Goal: Book appointment/travel/reservation

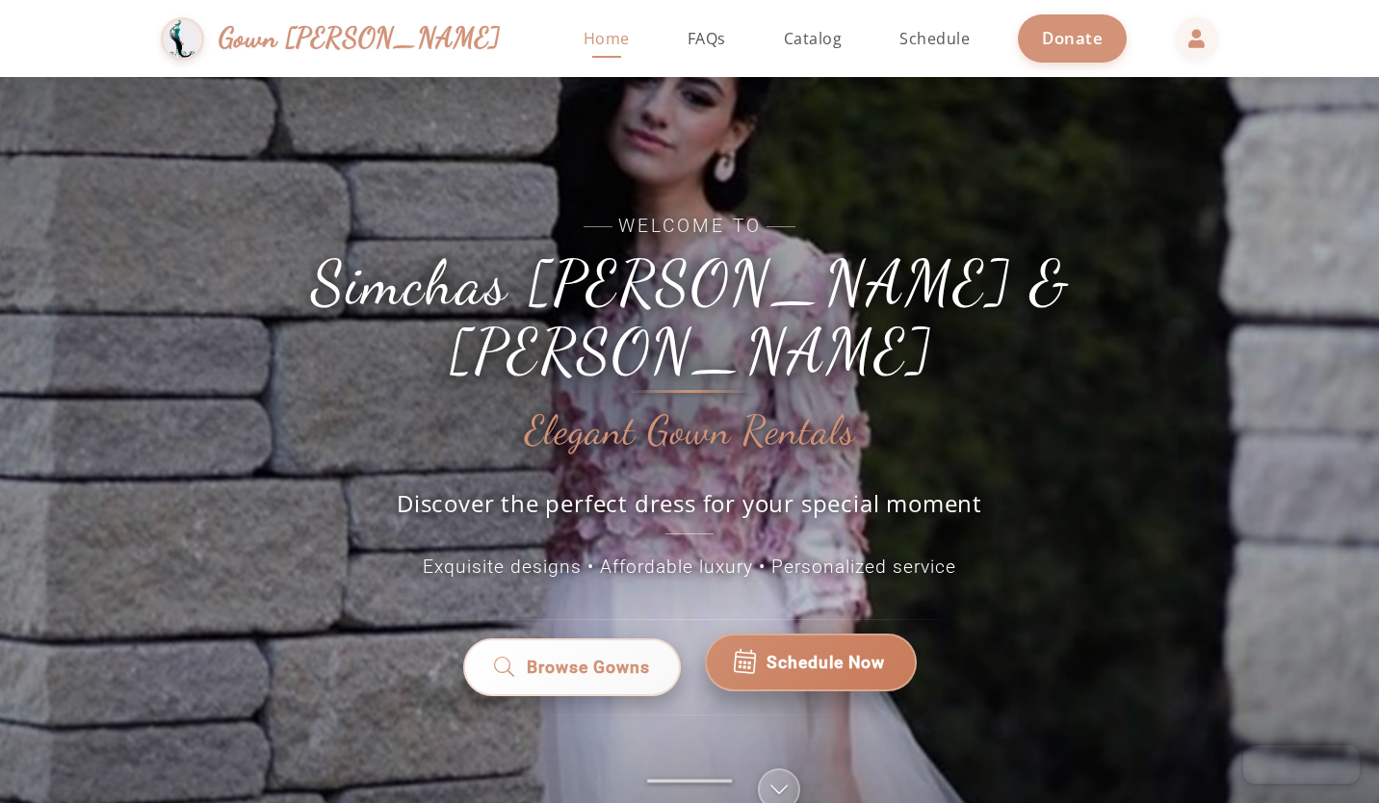
click at [766, 650] on span "Schedule Now" at bounding box center [825, 662] width 118 height 25
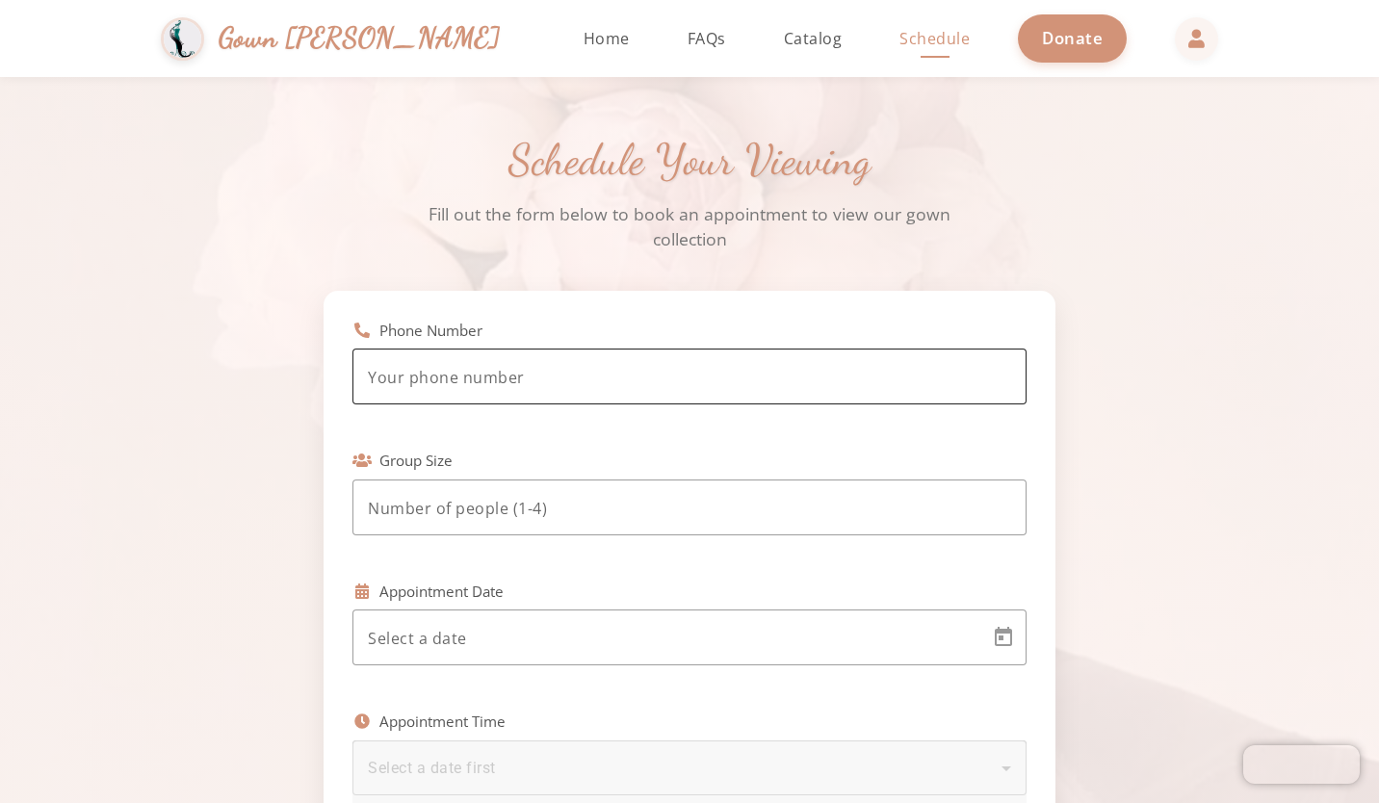
click at [537, 364] on div at bounding box center [689, 376] width 643 height 56
type input "(4"
click at [405, 530] on div at bounding box center [689, 507] width 643 height 56
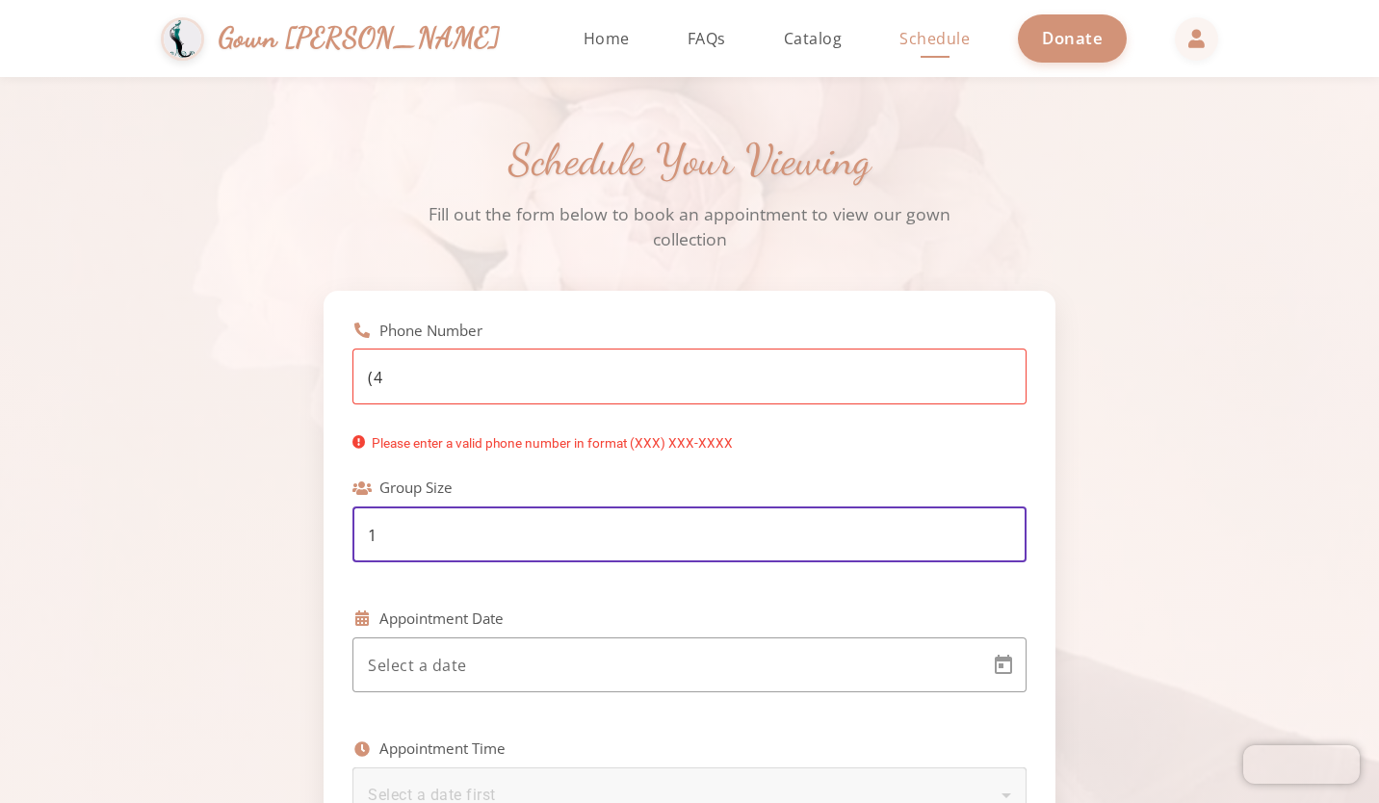
type input "1"
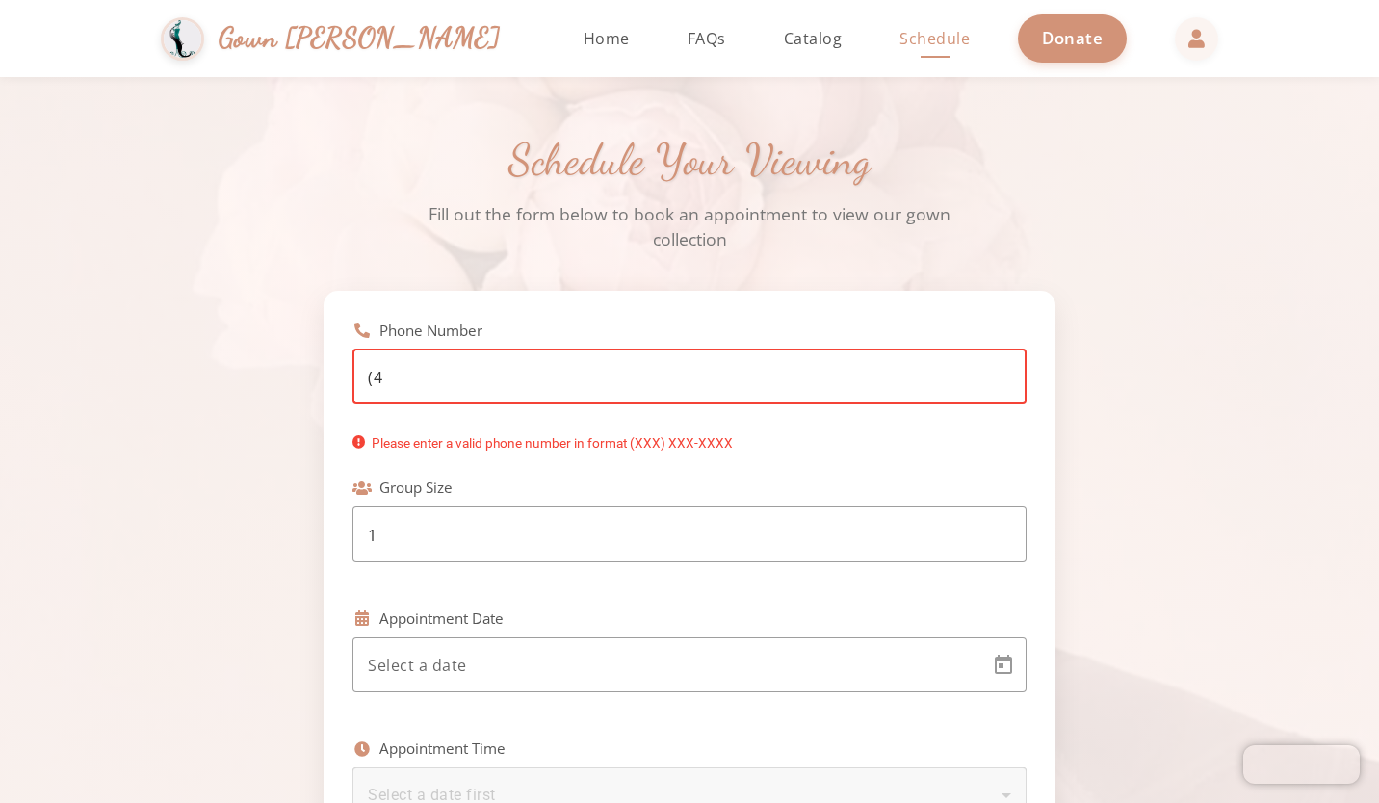
click at [403, 368] on input "(4" at bounding box center [689, 377] width 643 height 23
type input "[PHONE_NUMBER]"
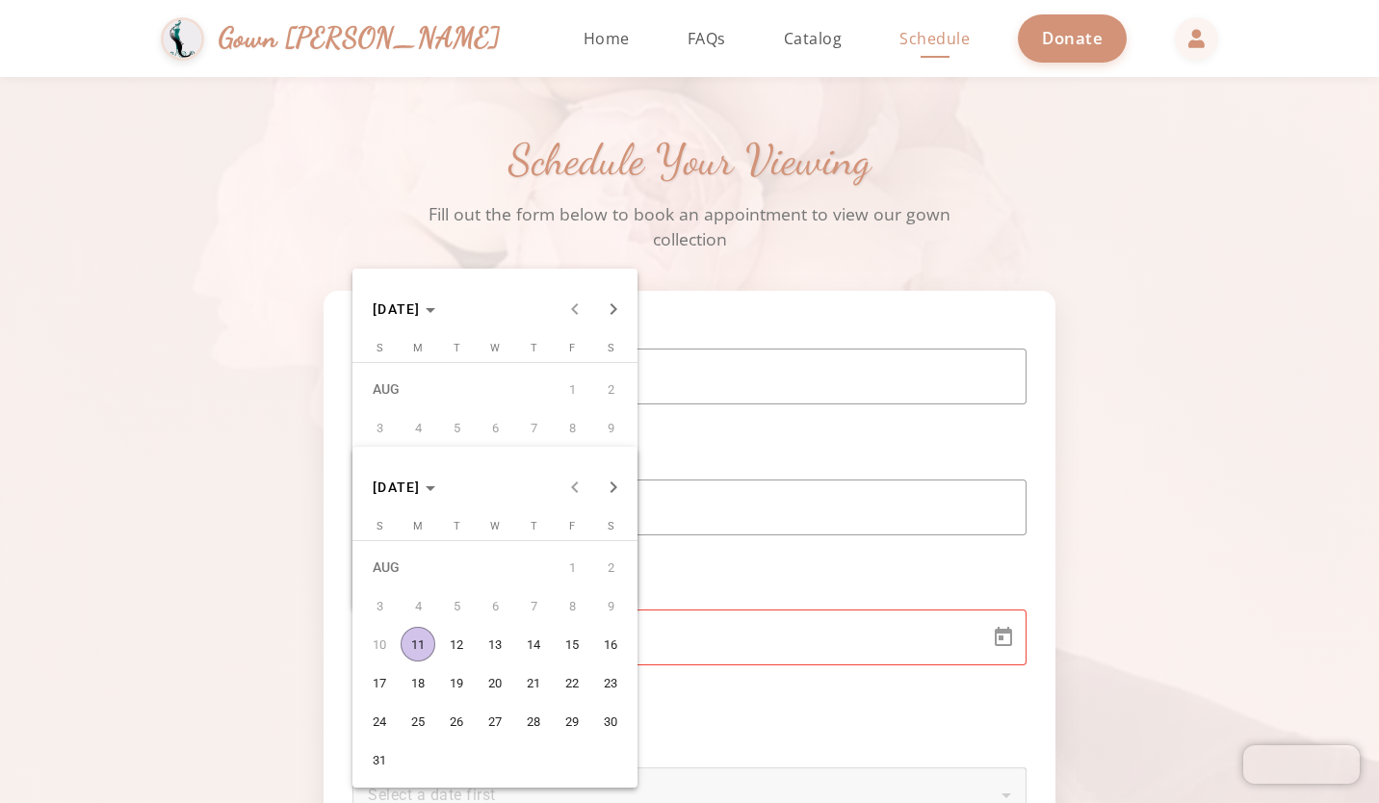
click at [464, 662] on button "12" at bounding box center [456, 644] width 39 height 39
type input "[DATE]"
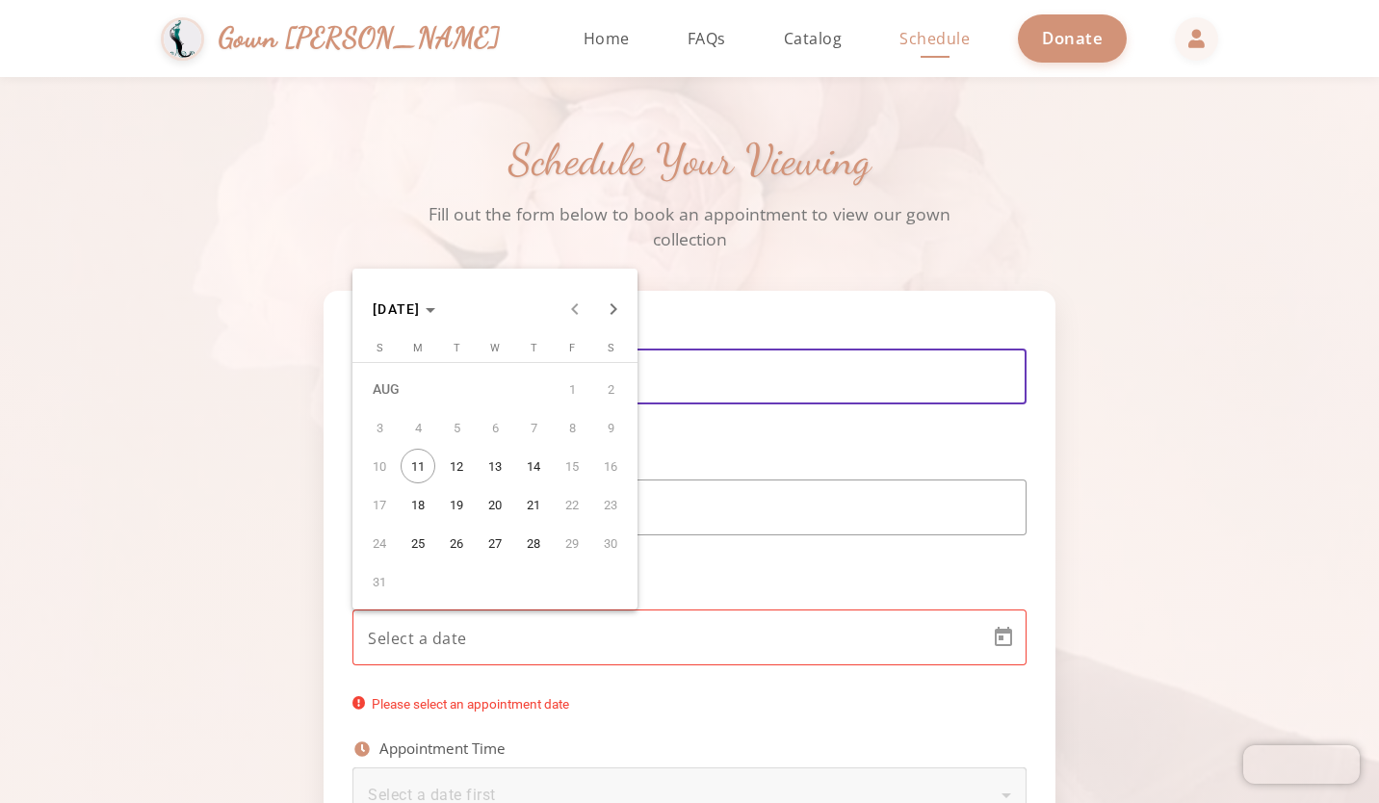
click at [422, 468] on span "11" at bounding box center [417, 466] width 35 height 35
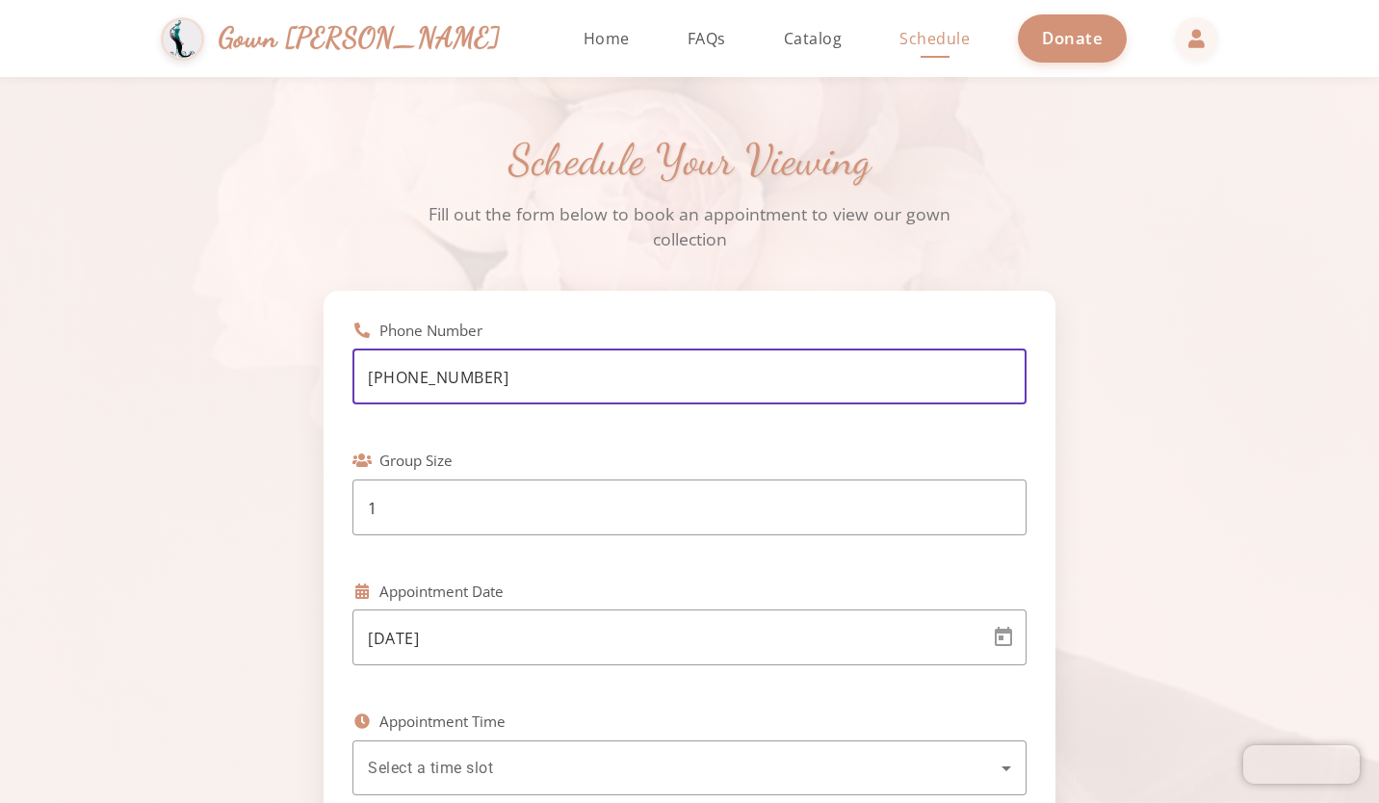
scroll to position [244, 0]
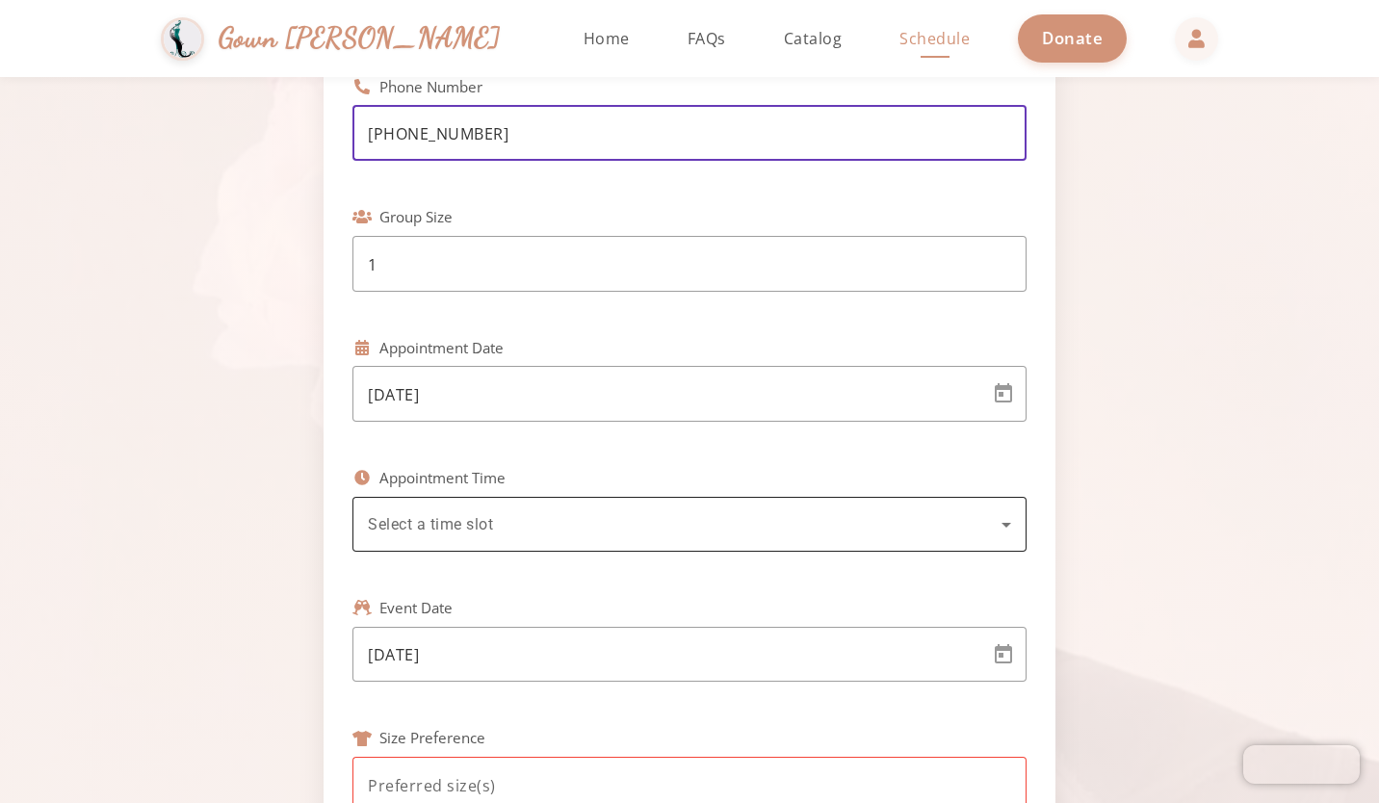
click at [442, 498] on div "Select a time slot" at bounding box center [689, 524] width 643 height 55
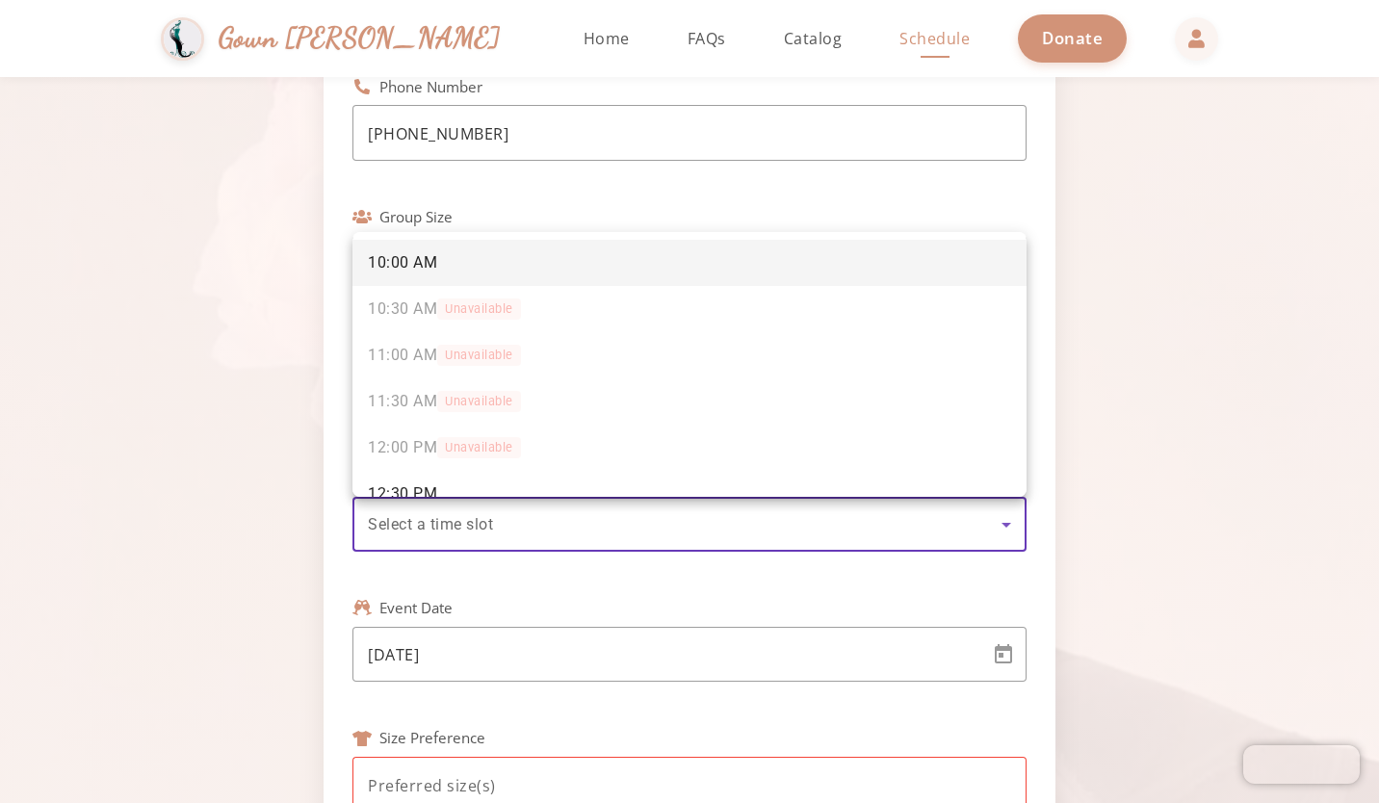
click at [415, 522] on div at bounding box center [689, 401] width 1379 height 803
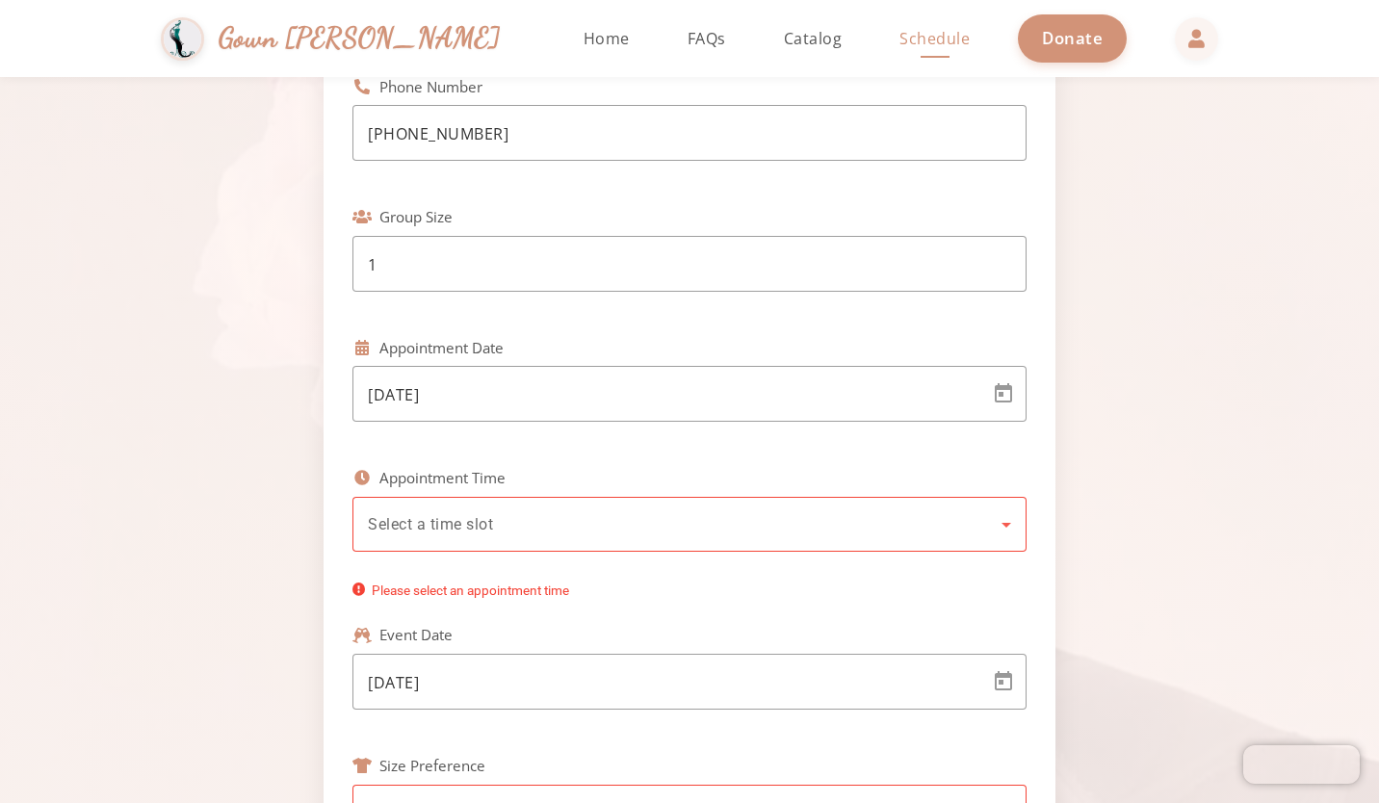
click at [415, 522] on span "Select a time slot" at bounding box center [430, 524] width 125 height 18
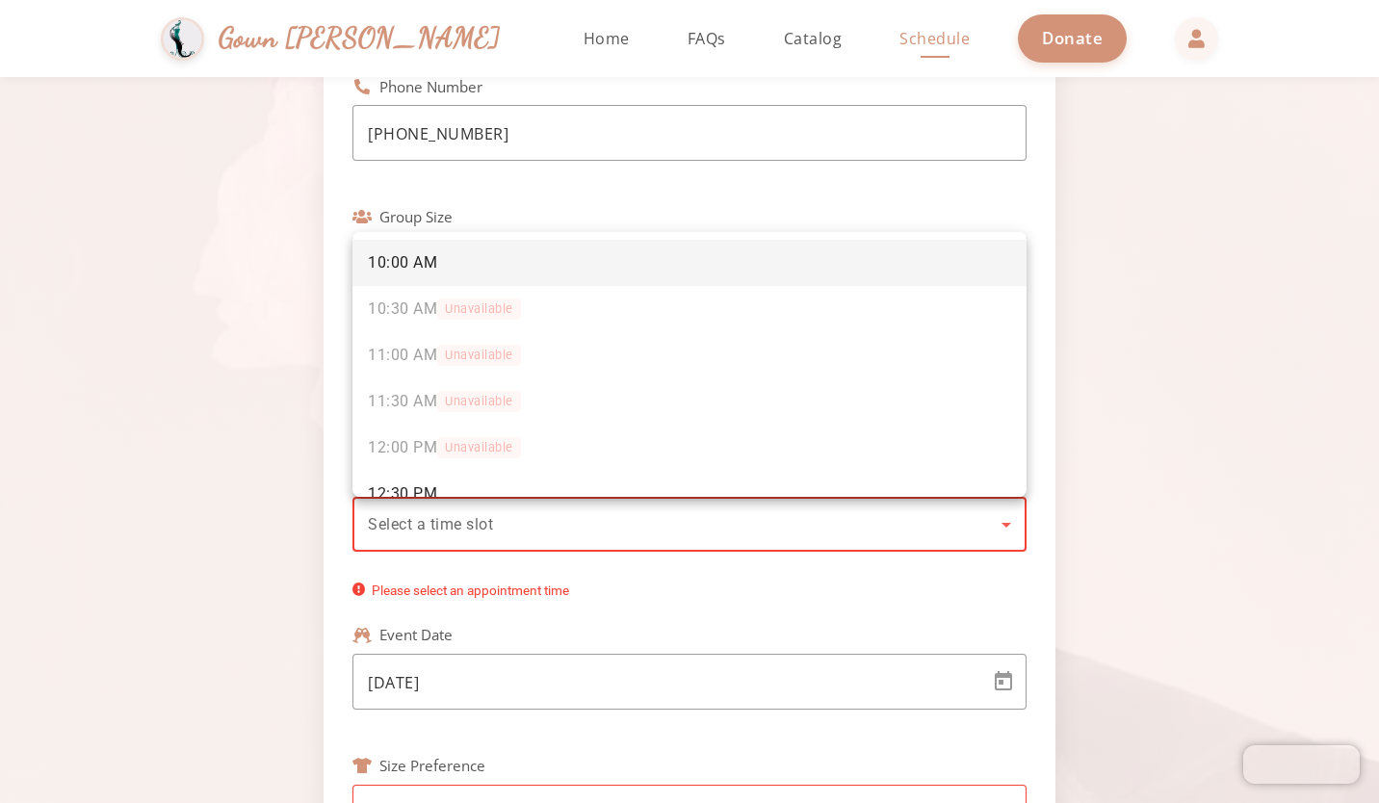
scroll to position [167, 0]
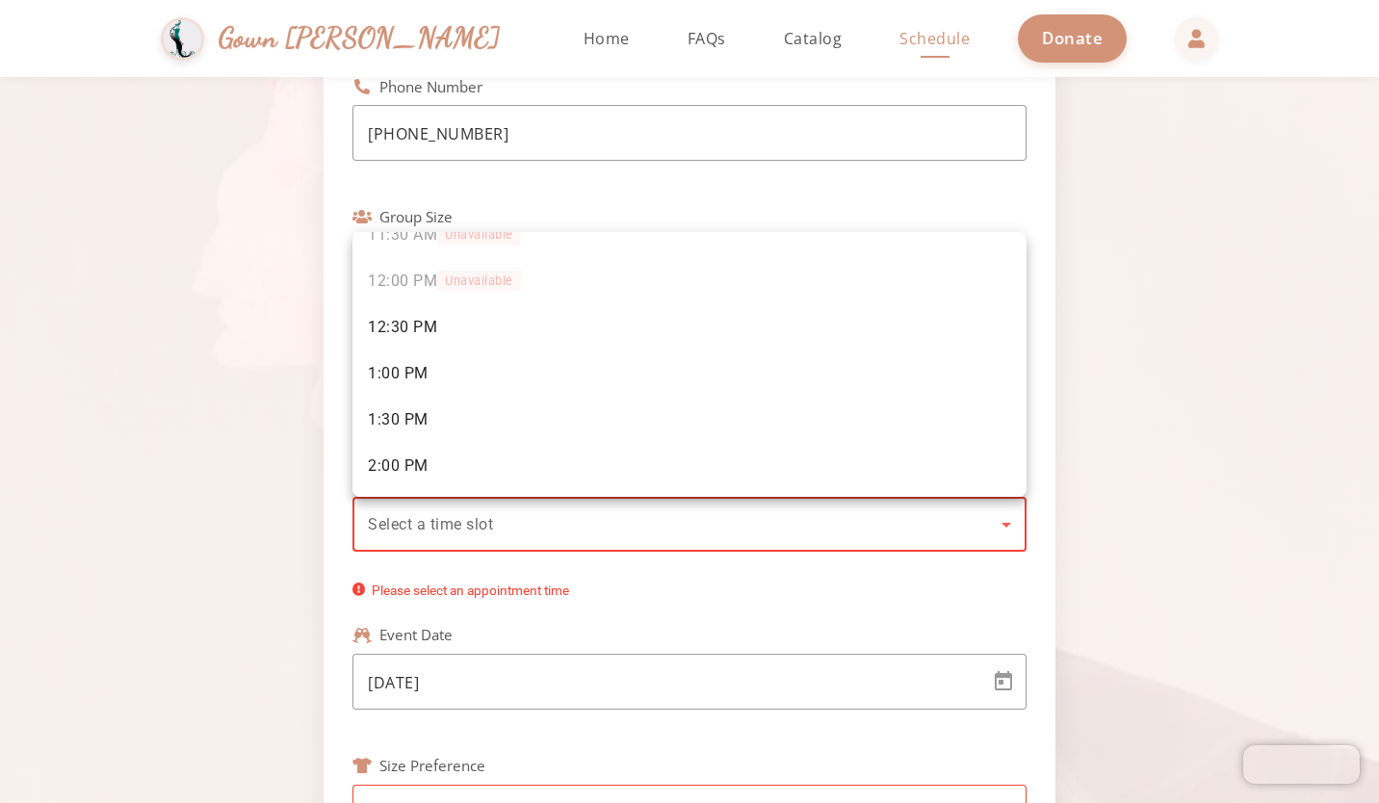
click at [396, 553] on div at bounding box center [689, 401] width 1379 height 803
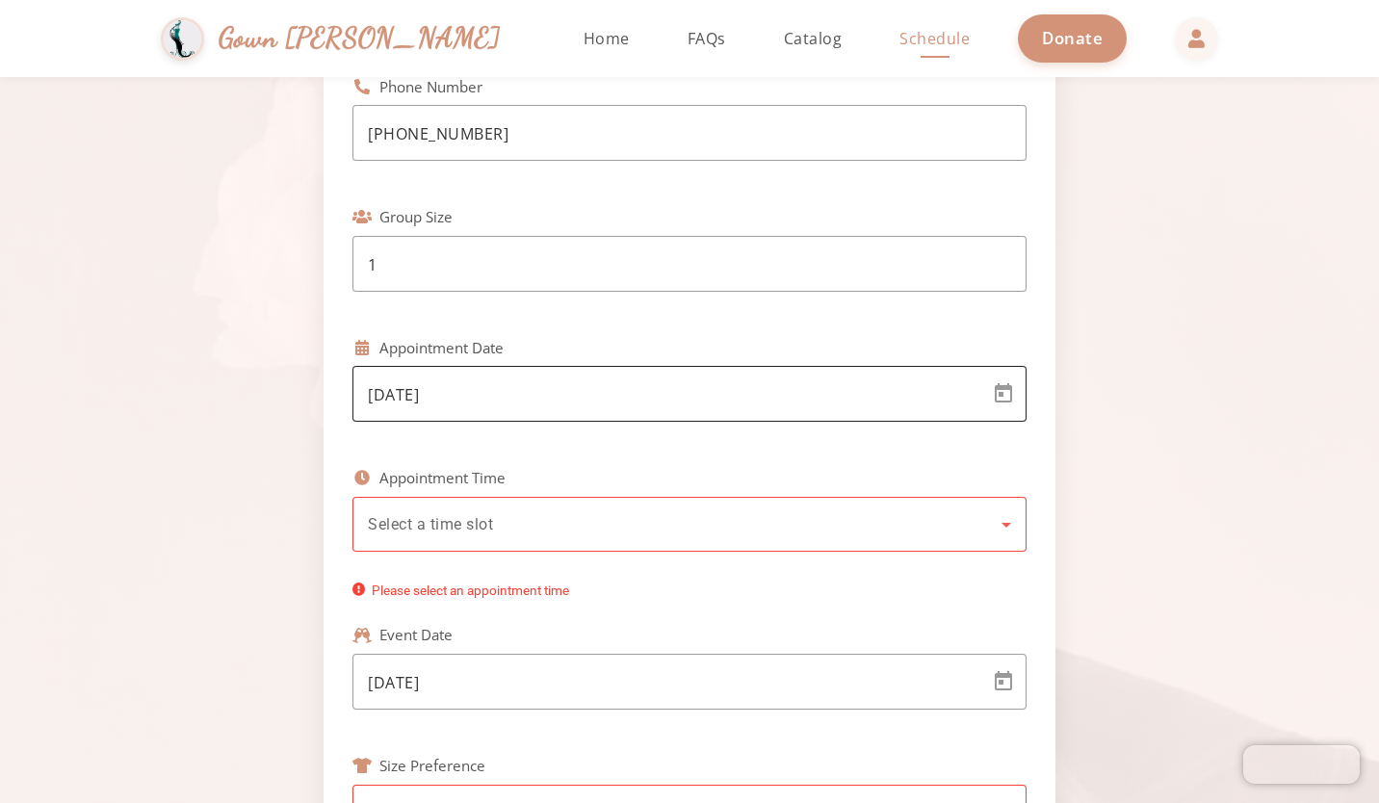
click at [425, 409] on div "[DATE]" at bounding box center [672, 394] width 608 height 56
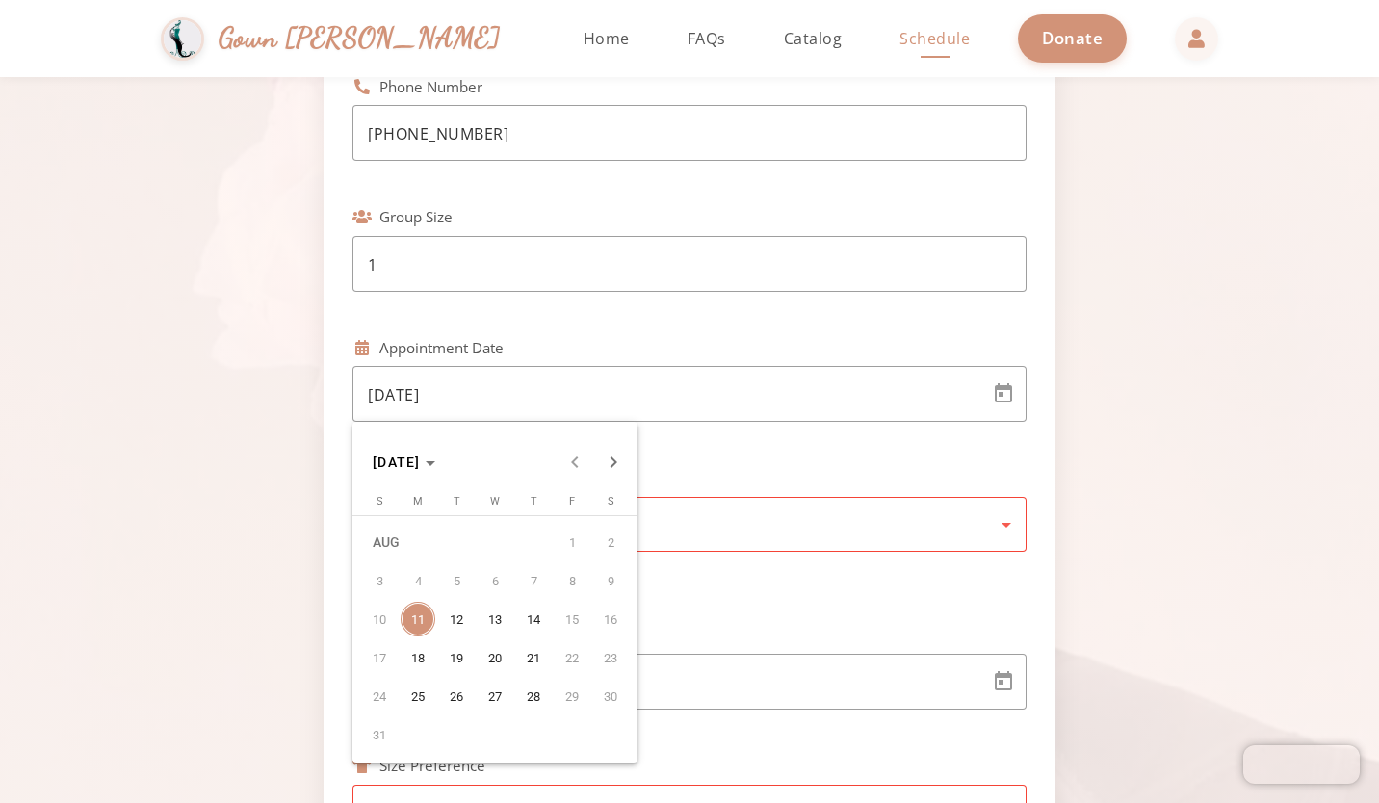
click at [451, 626] on span "12" at bounding box center [456, 619] width 35 height 35
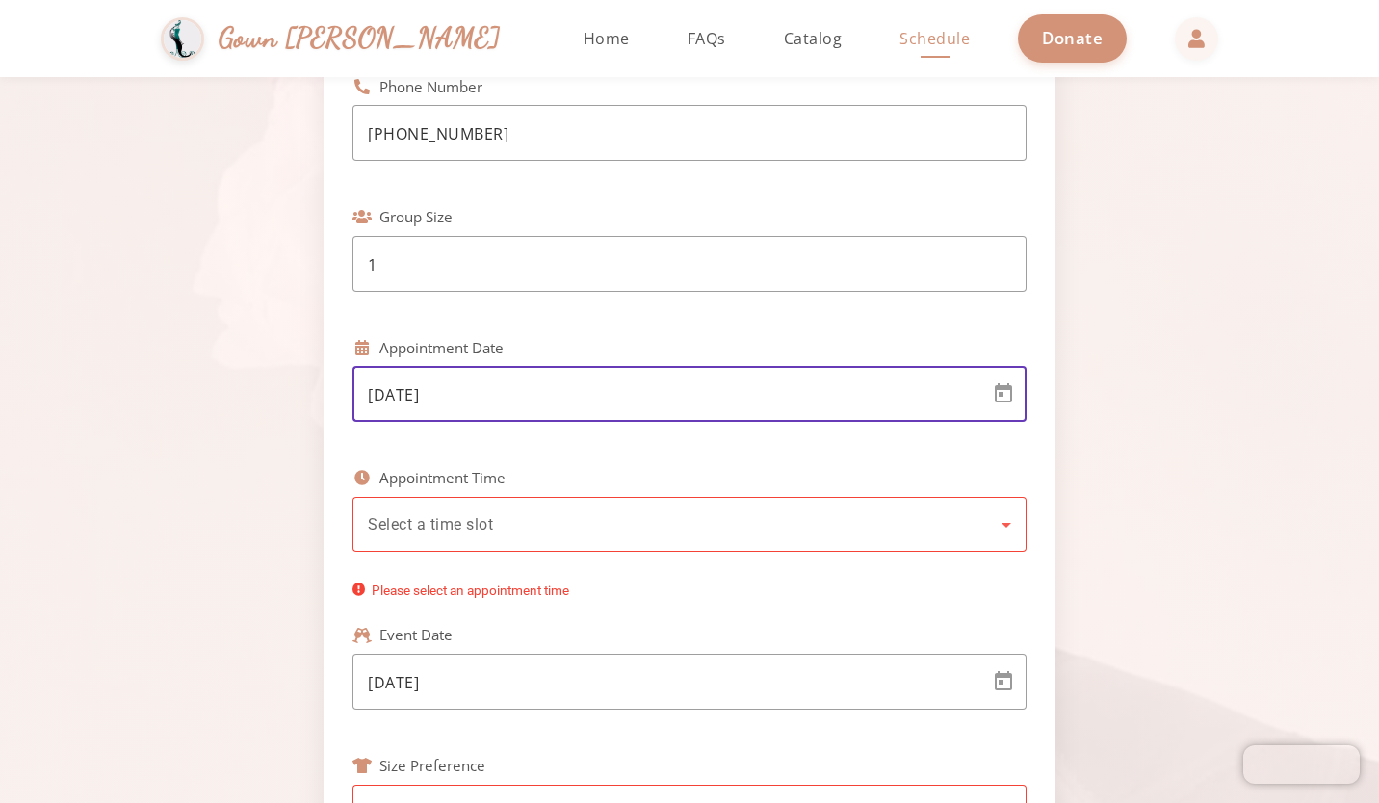
click at [477, 538] on div "Select a time slot" at bounding box center [689, 524] width 643 height 55
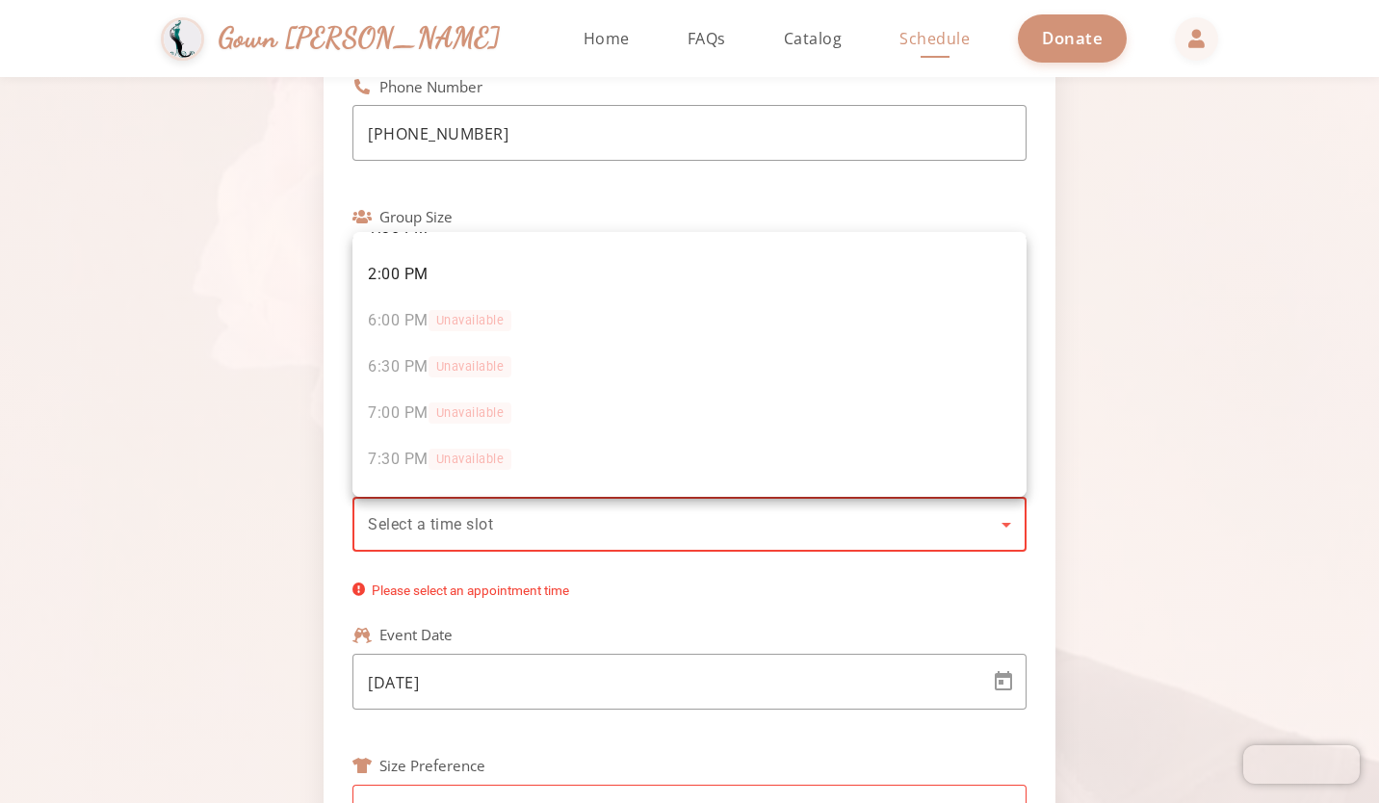
scroll to position [398, 0]
click at [436, 580] on div at bounding box center [689, 401] width 1379 height 803
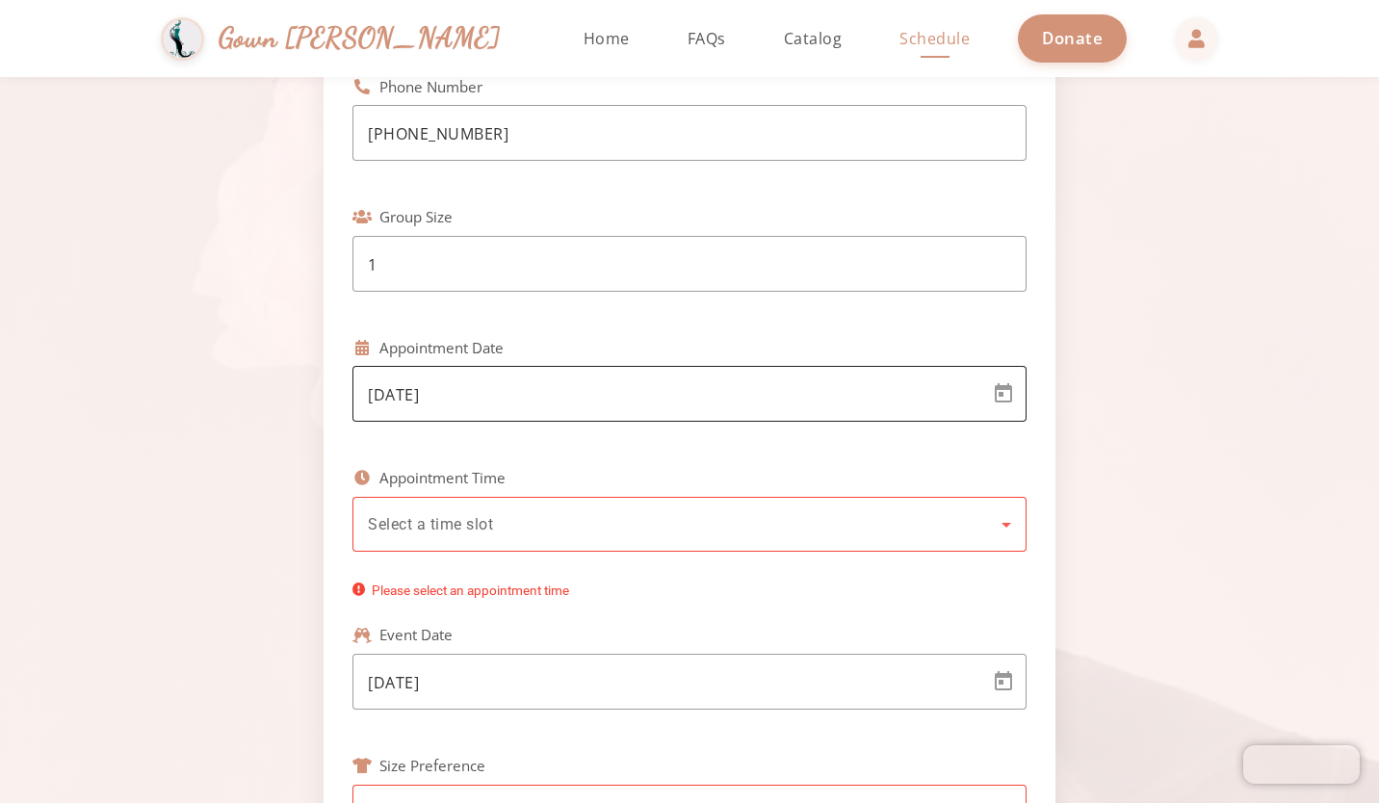
click at [419, 381] on div "[DATE]" at bounding box center [672, 394] width 608 height 56
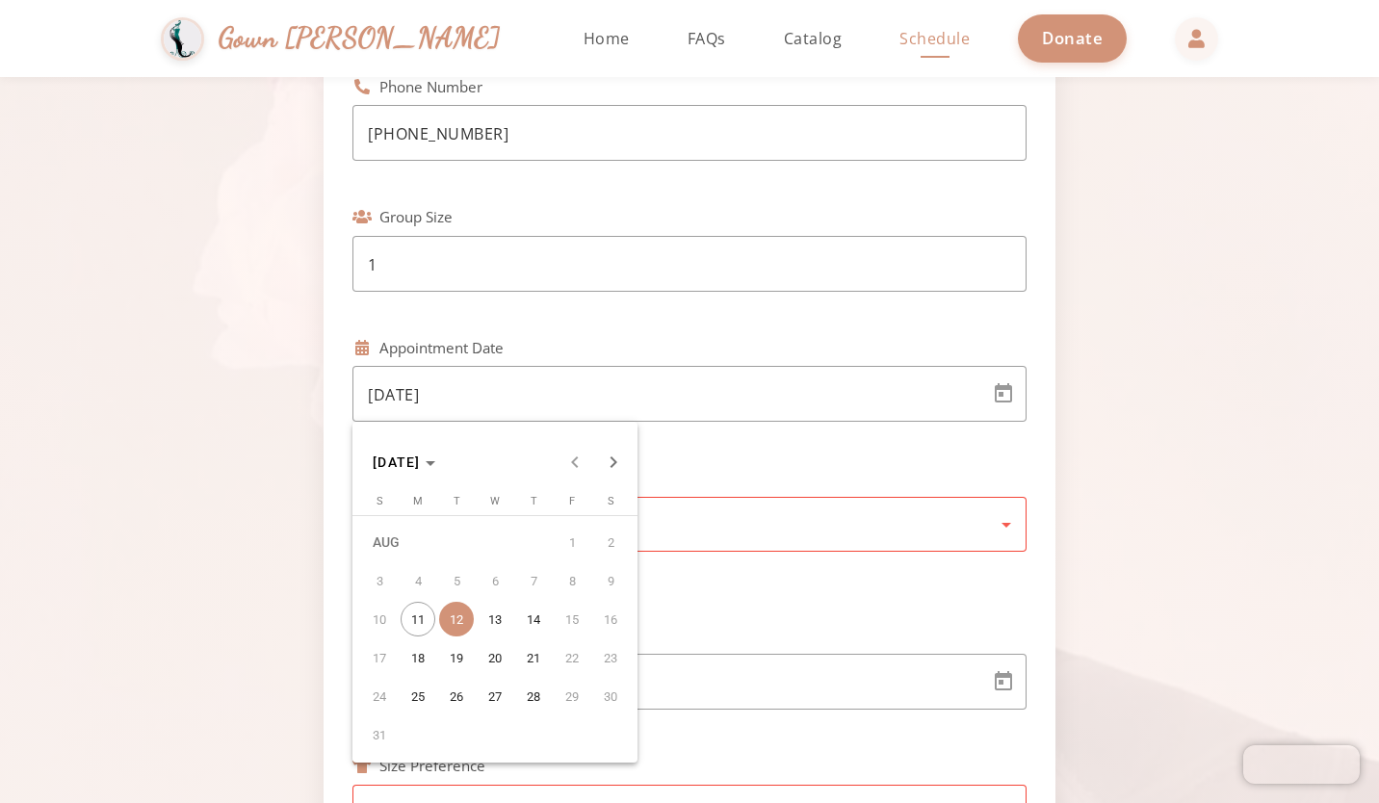
click at [490, 604] on span "13" at bounding box center [494, 619] width 35 height 35
type input "[DATE]"
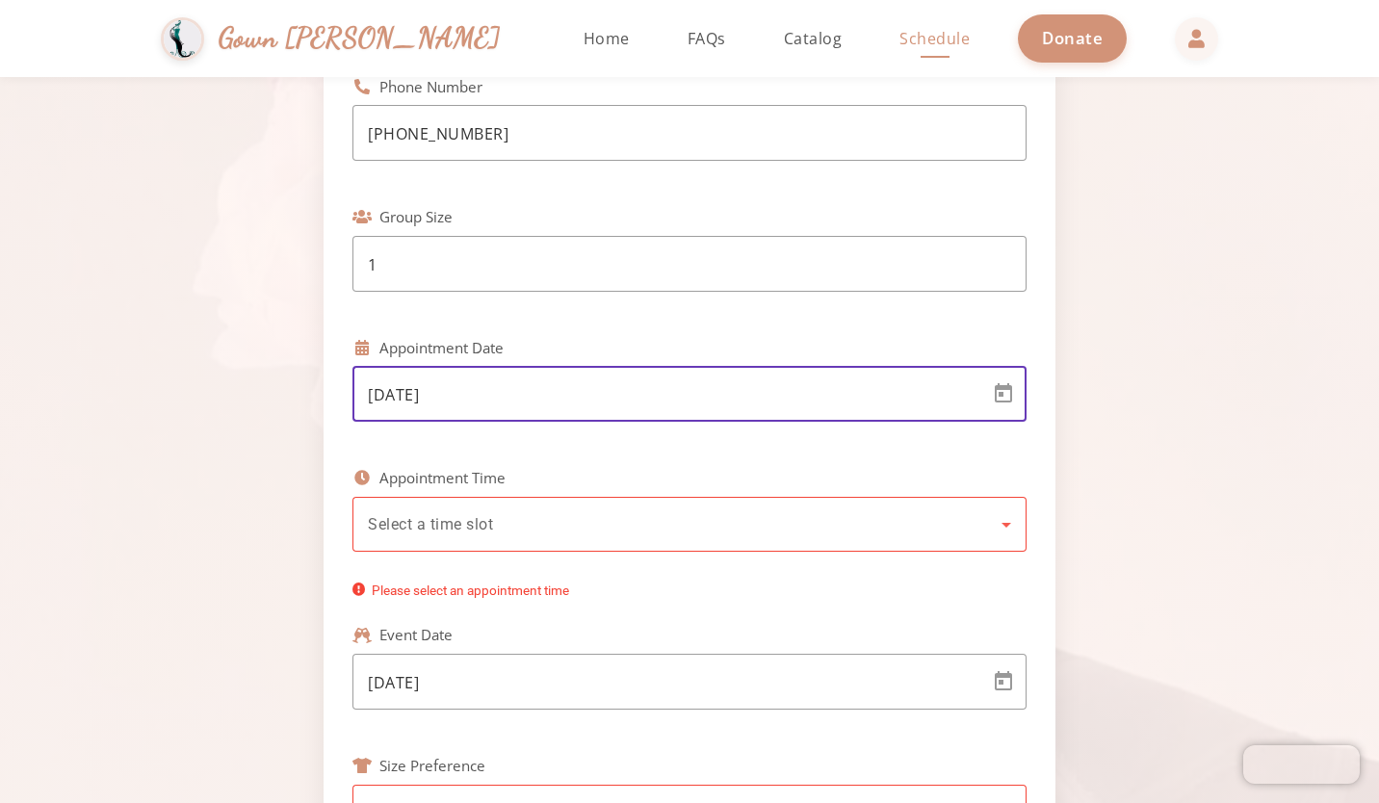
click at [476, 542] on div "Select a time slot" at bounding box center [689, 524] width 643 height 55
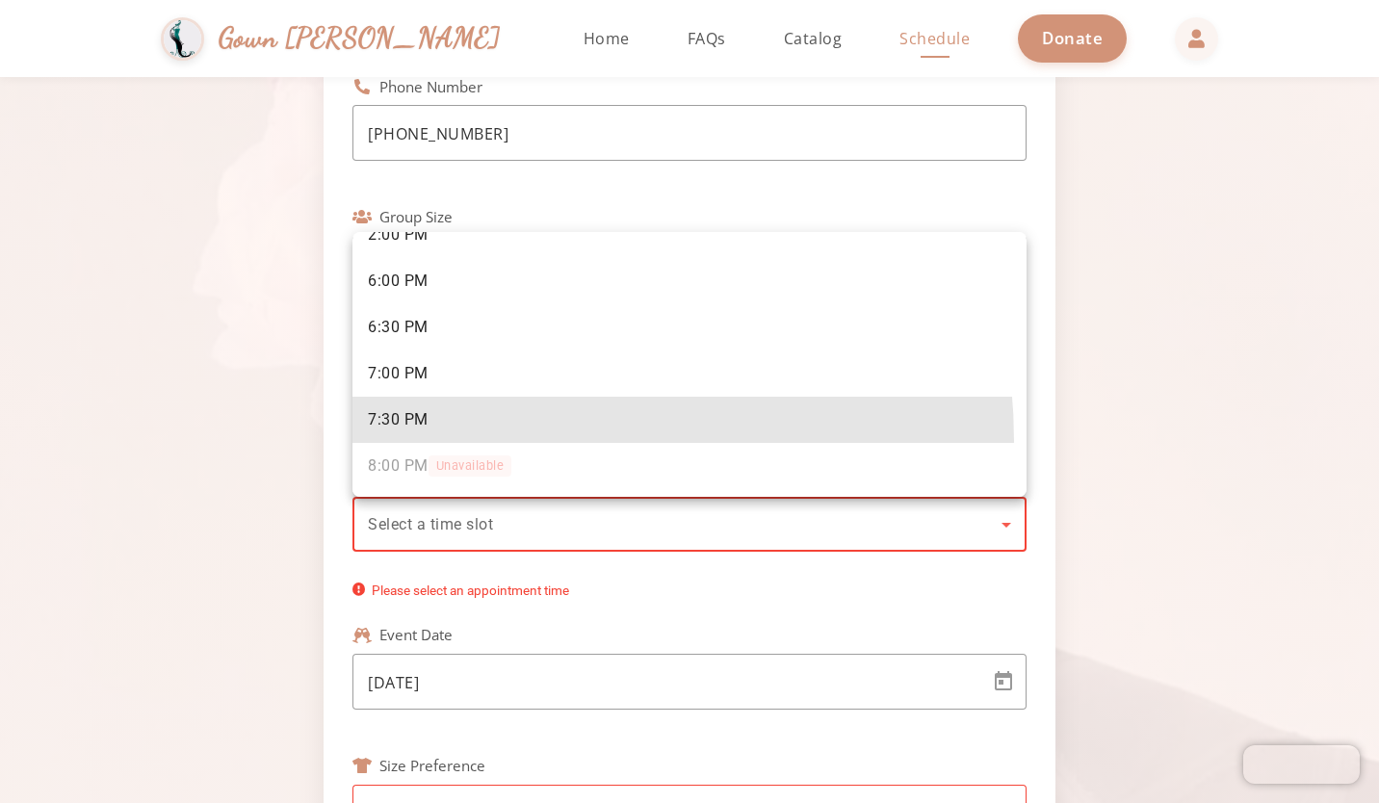
click at [469, 441] on mat-option "7:30 PM" at bounding box center [689, 420] width 674 height 46
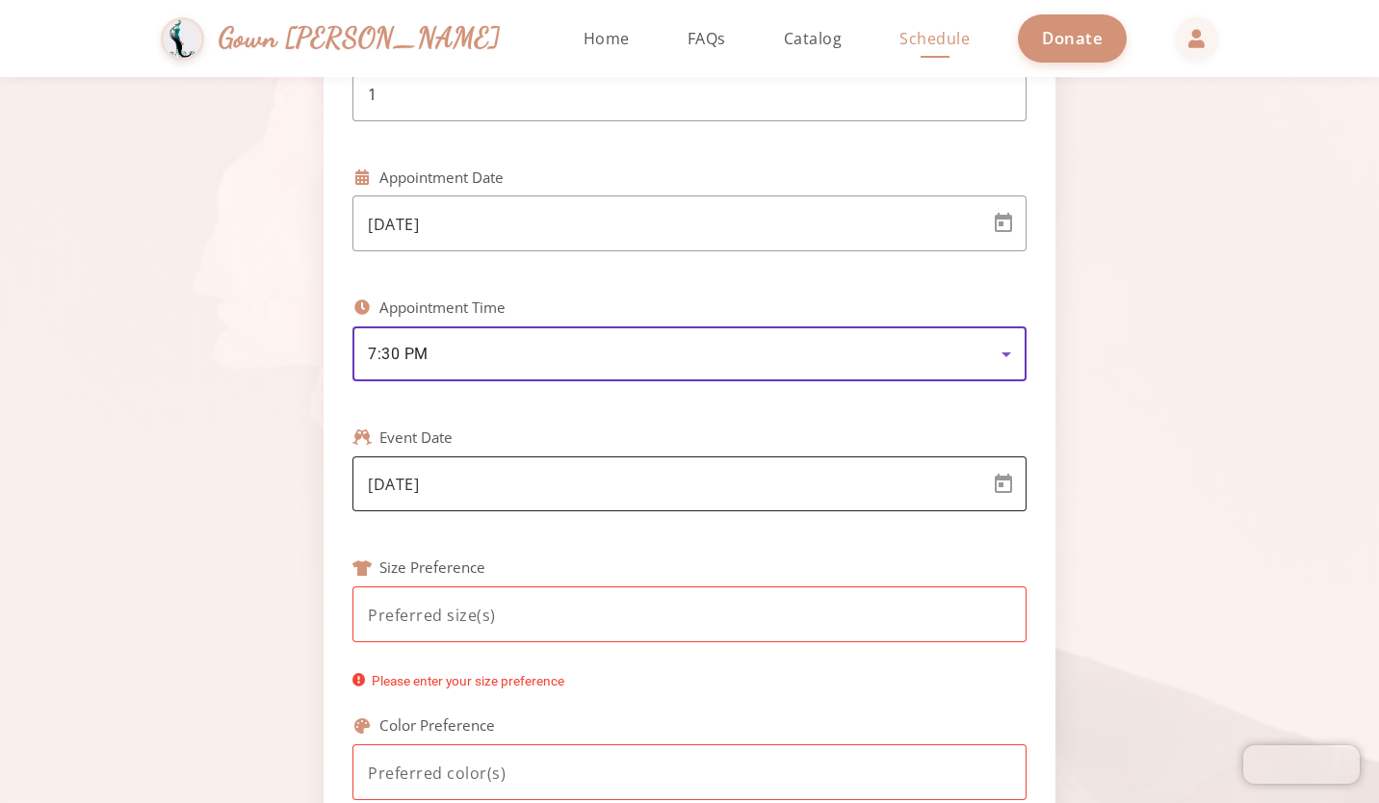
scroll to position [415, 0]
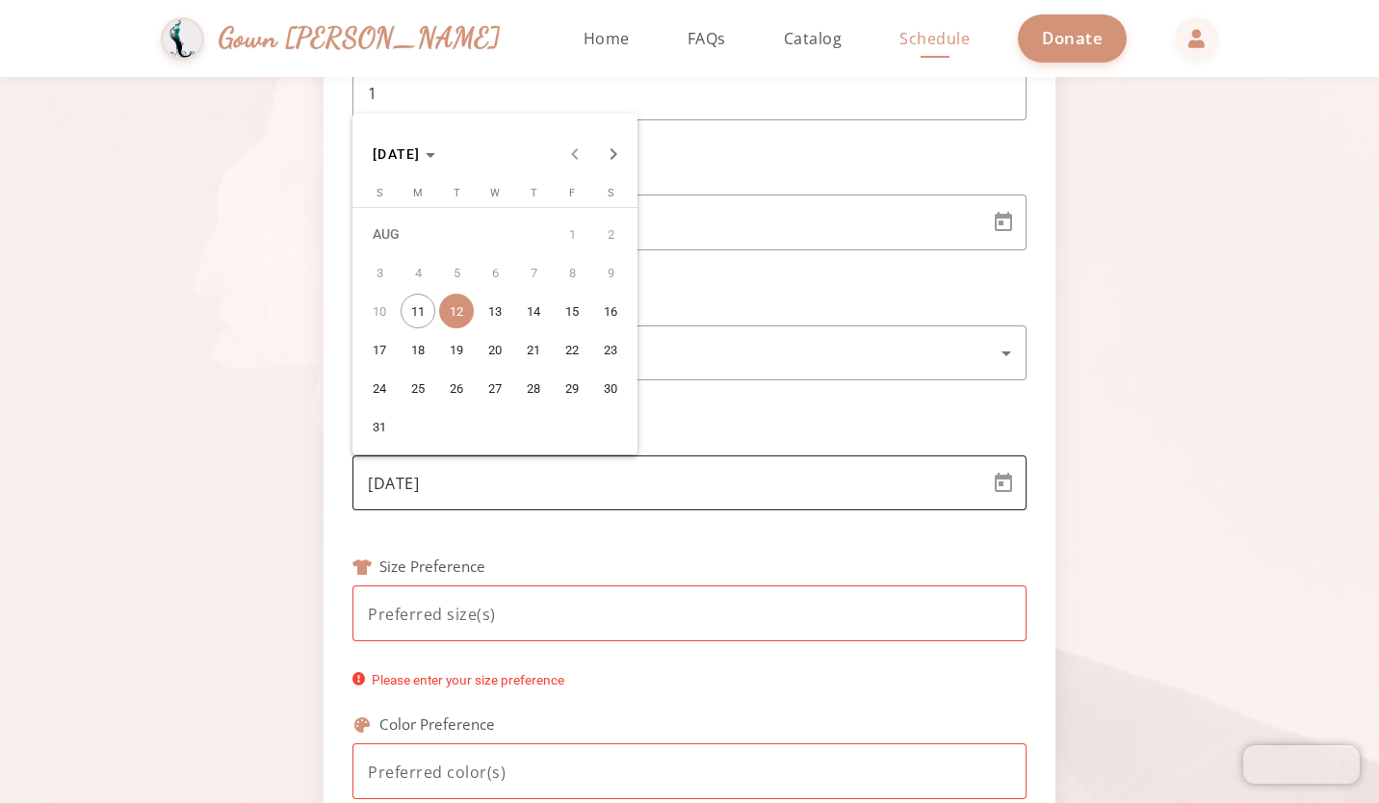
click at [456, 480] on body "[PERSON_NAME] & [PERSON_NAME] Gown [PERSON_NAME] Home Return to homepage Catalo…" at bounding box center [689, 401] width 1379 height 803
click at [543, 395] on span "28" at bounding box center [533, 388] width 35 height 35
type input "[DATE]"
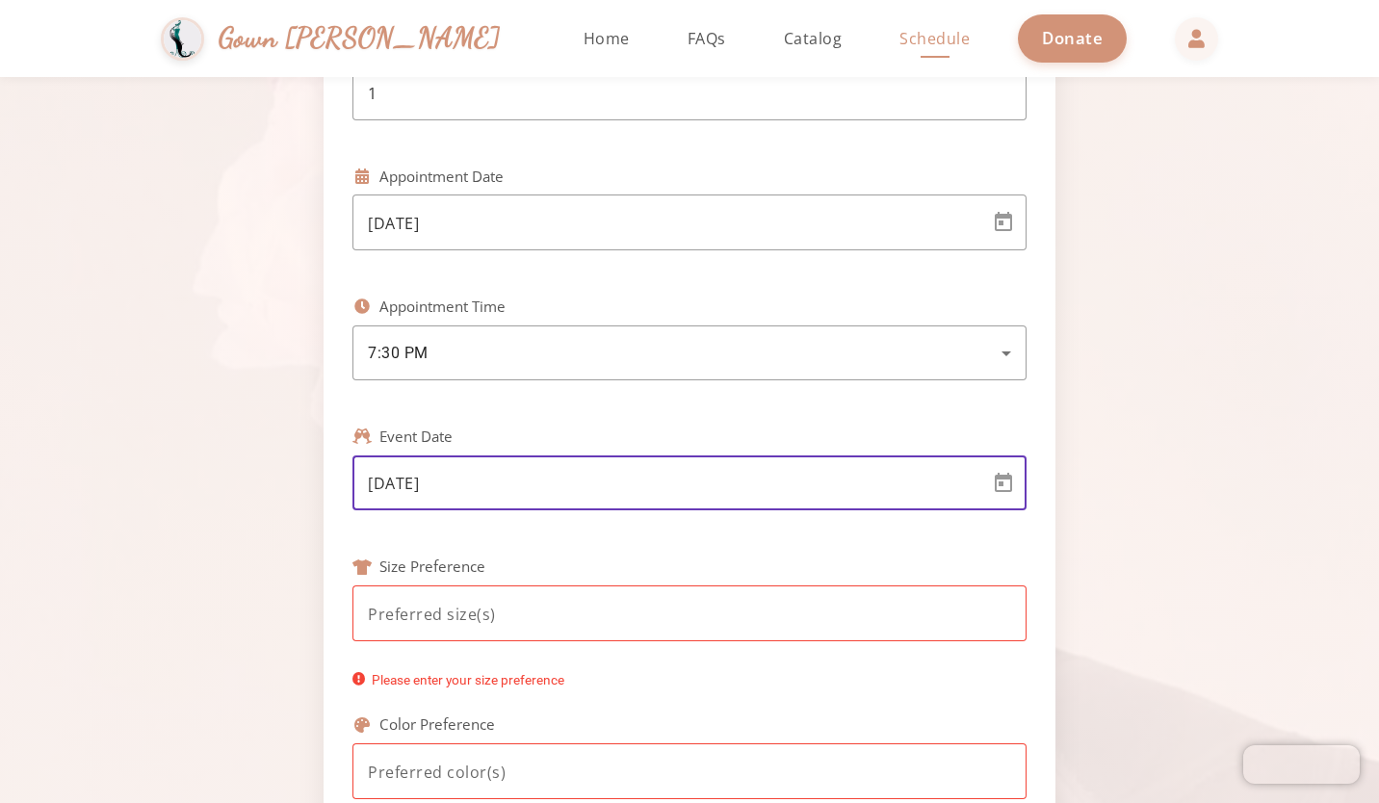
scroll to position [438, 0]
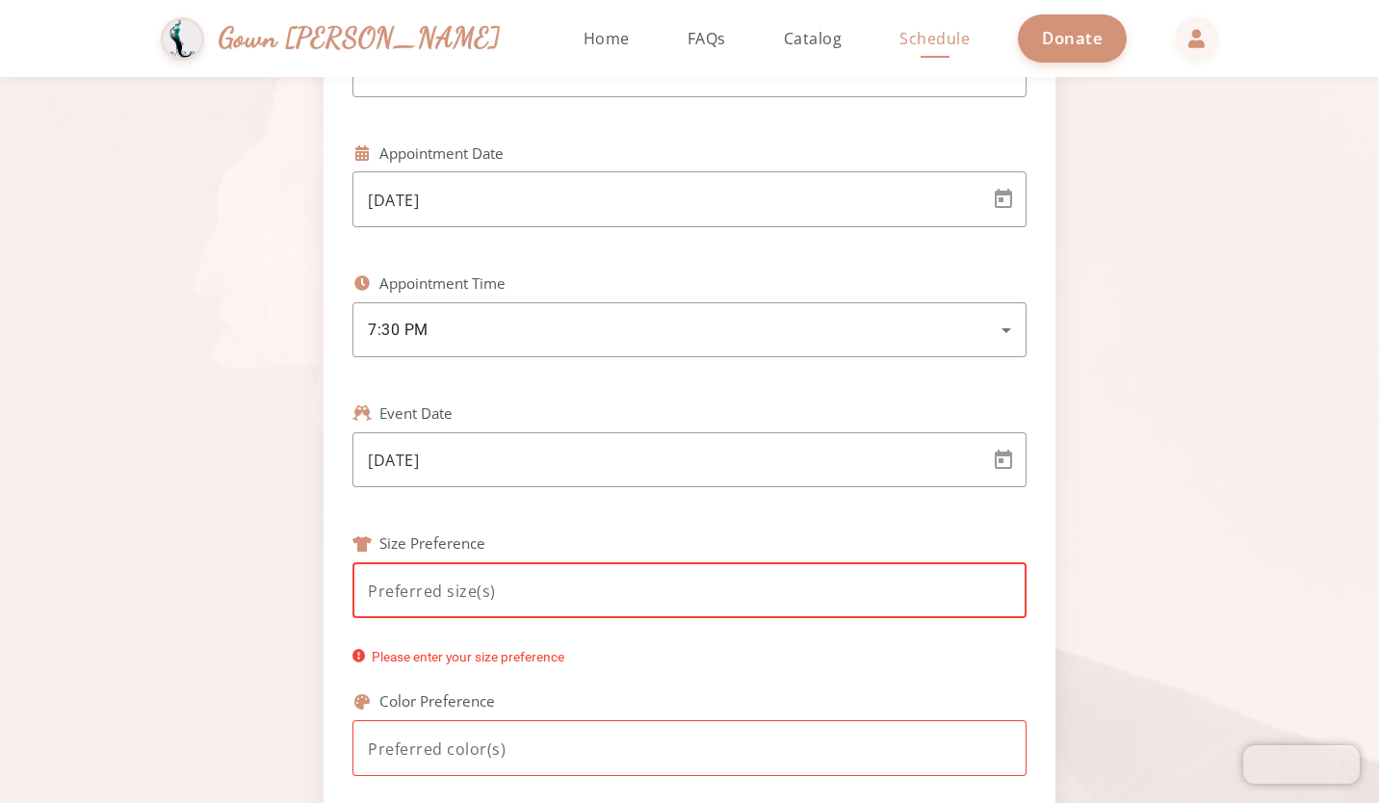
click at [469, 581] on input at bounding box center [689, 591] width 643 height 23
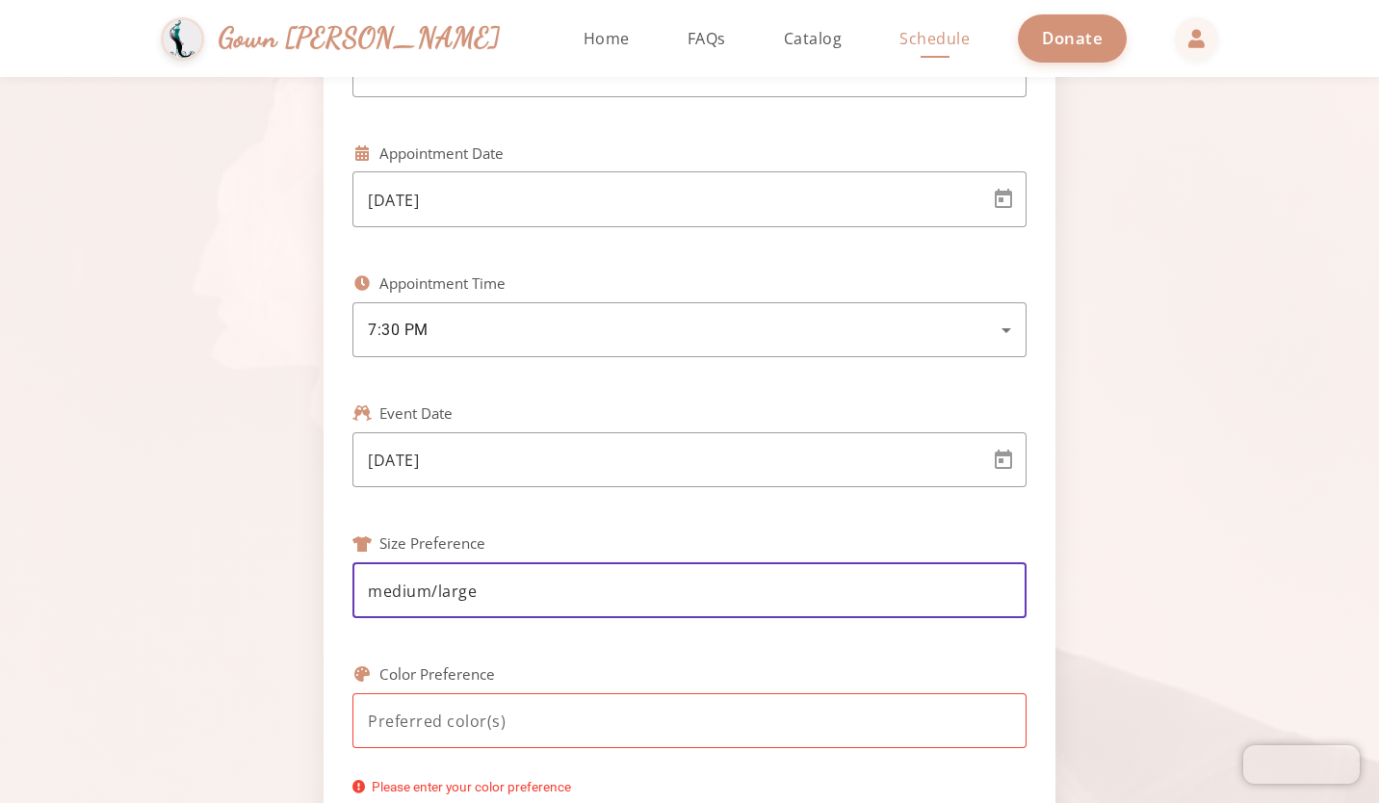
type input "medium/large"
click at [426, 721] on input at bounding box center [689, 720] width 643 height 23
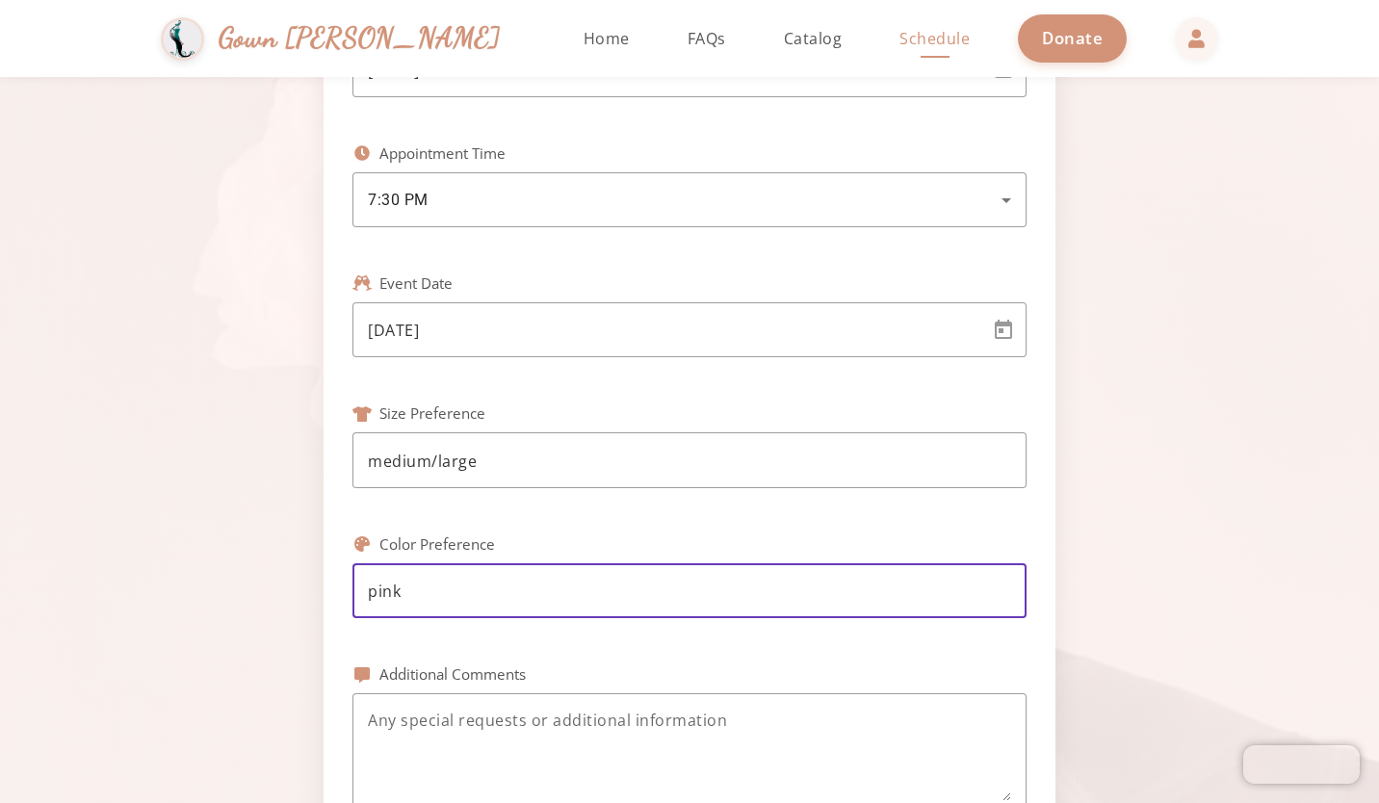
type input "pink"
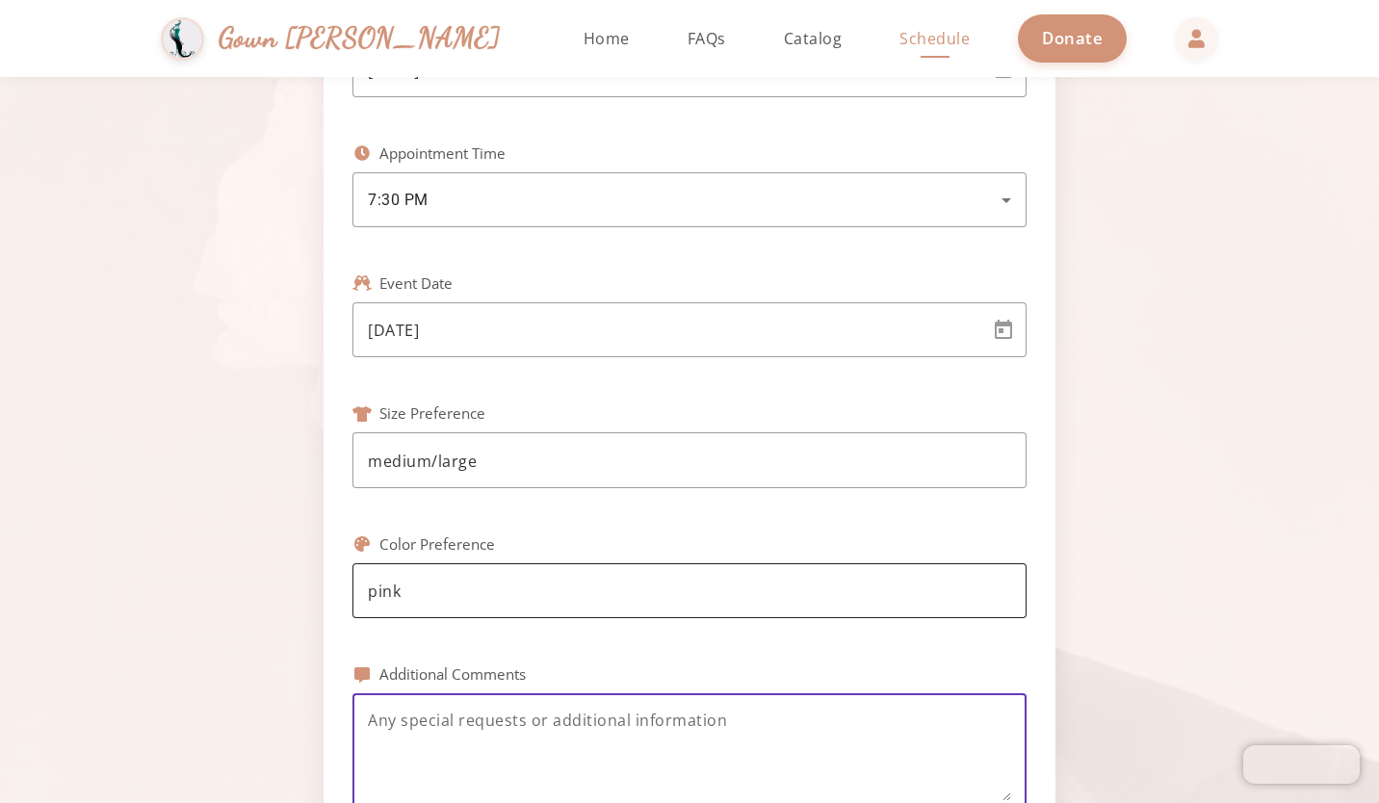
click at [426, 721] on textarea at bounding box center [689, 755] width 643 height 92
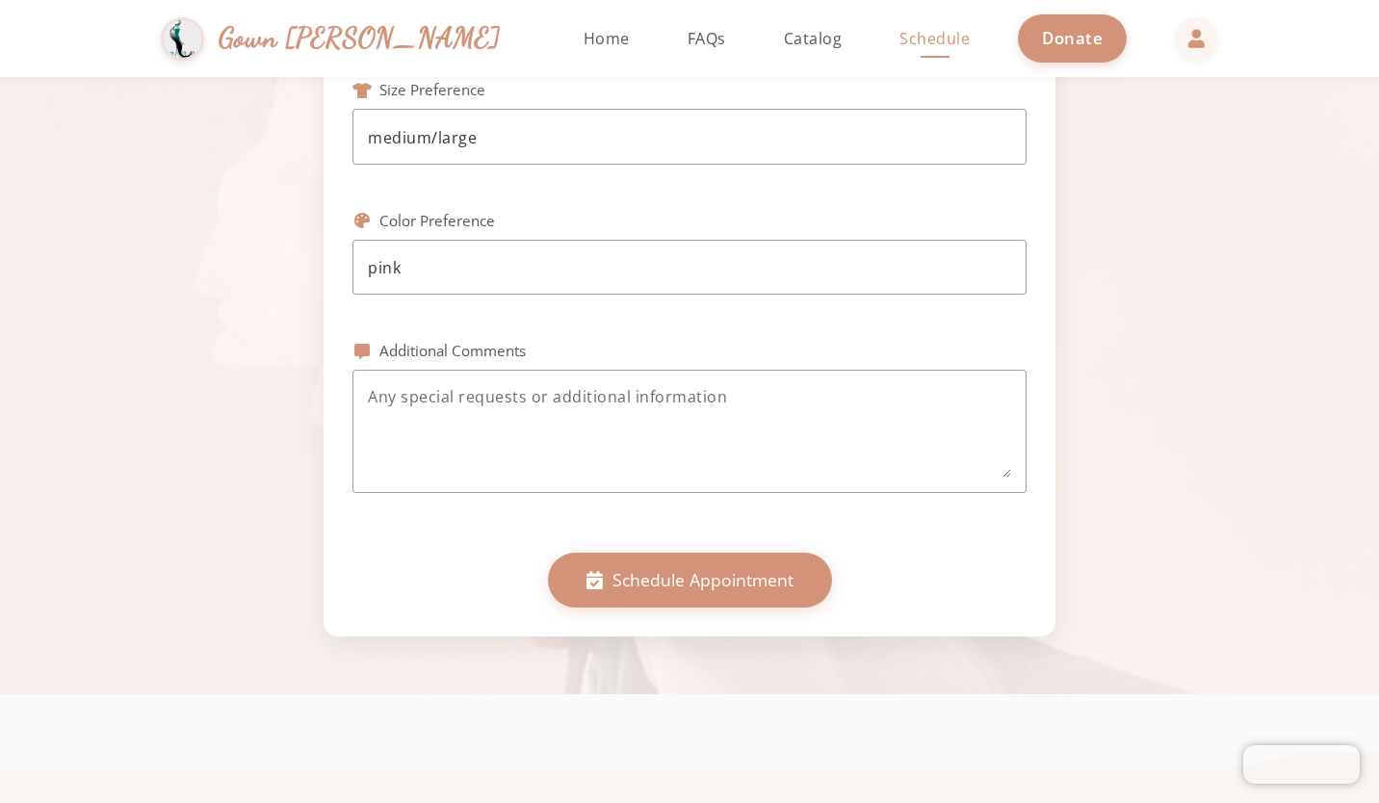
click at [469, 629] on div "Phone Number [PHONE_NUMBER] Group Size 1 Appointment Date [DATE] Appointment Ti…" at bounding box center [689, 17] width 732 height 1237
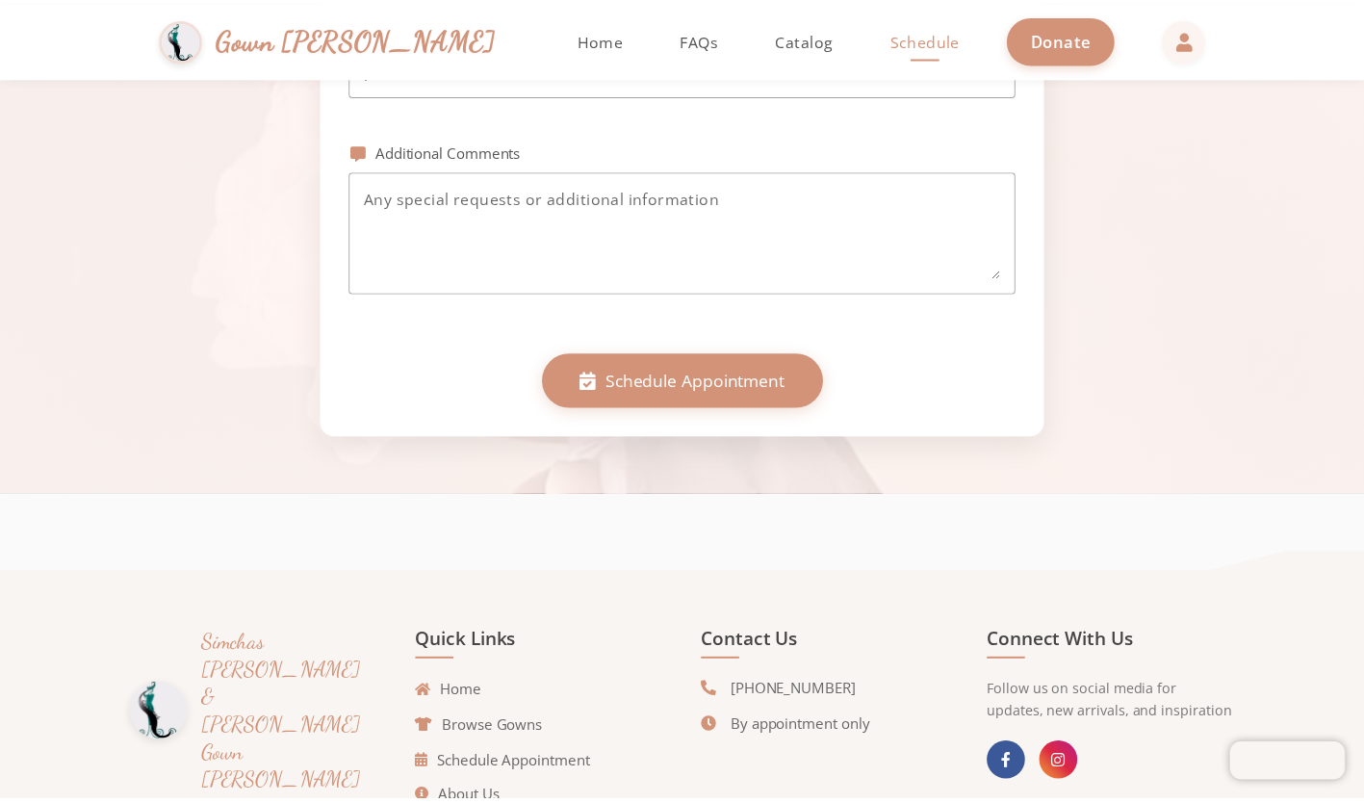
scroll to position [1095, 0]
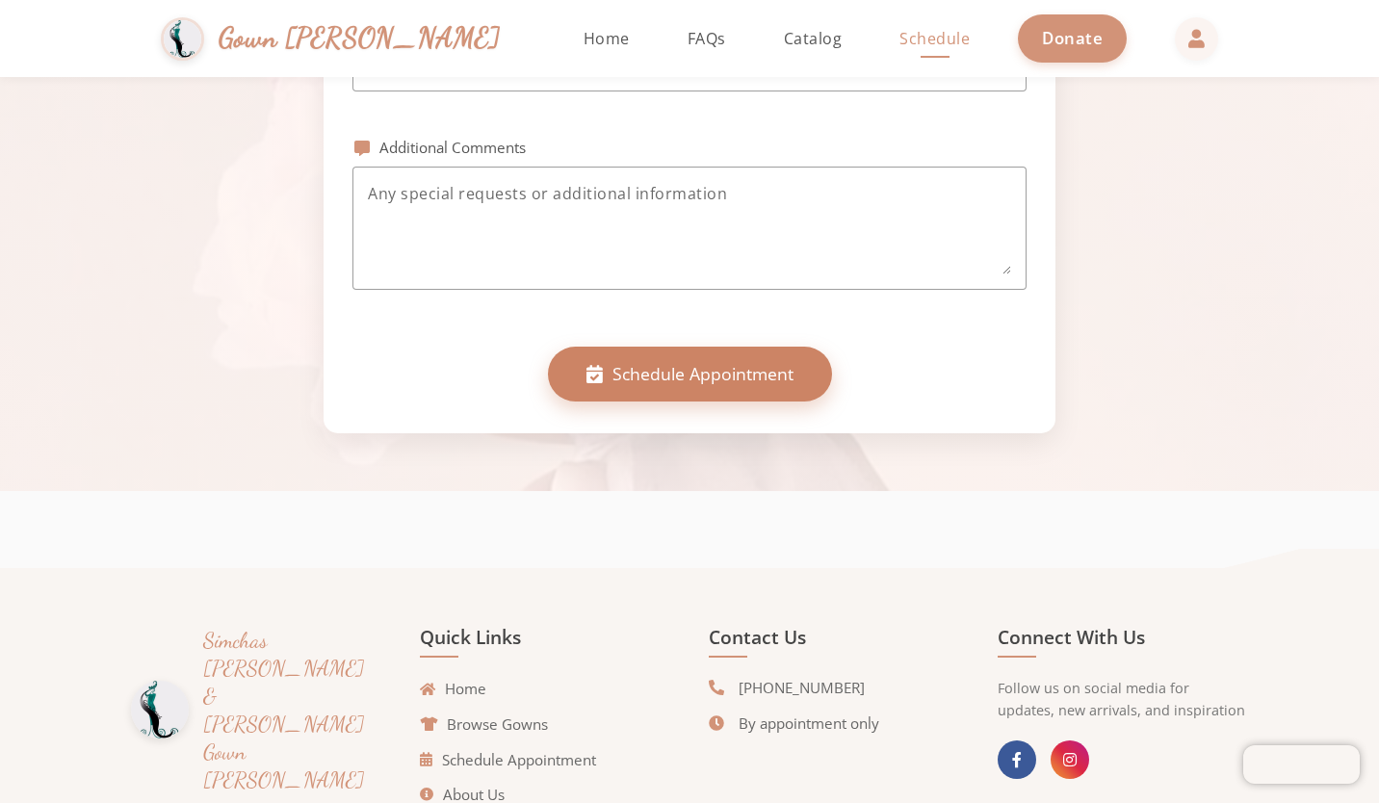
click at [708, 390] on button "Schedule Appointment" at bounding box center [690, 374] width 284 height 54
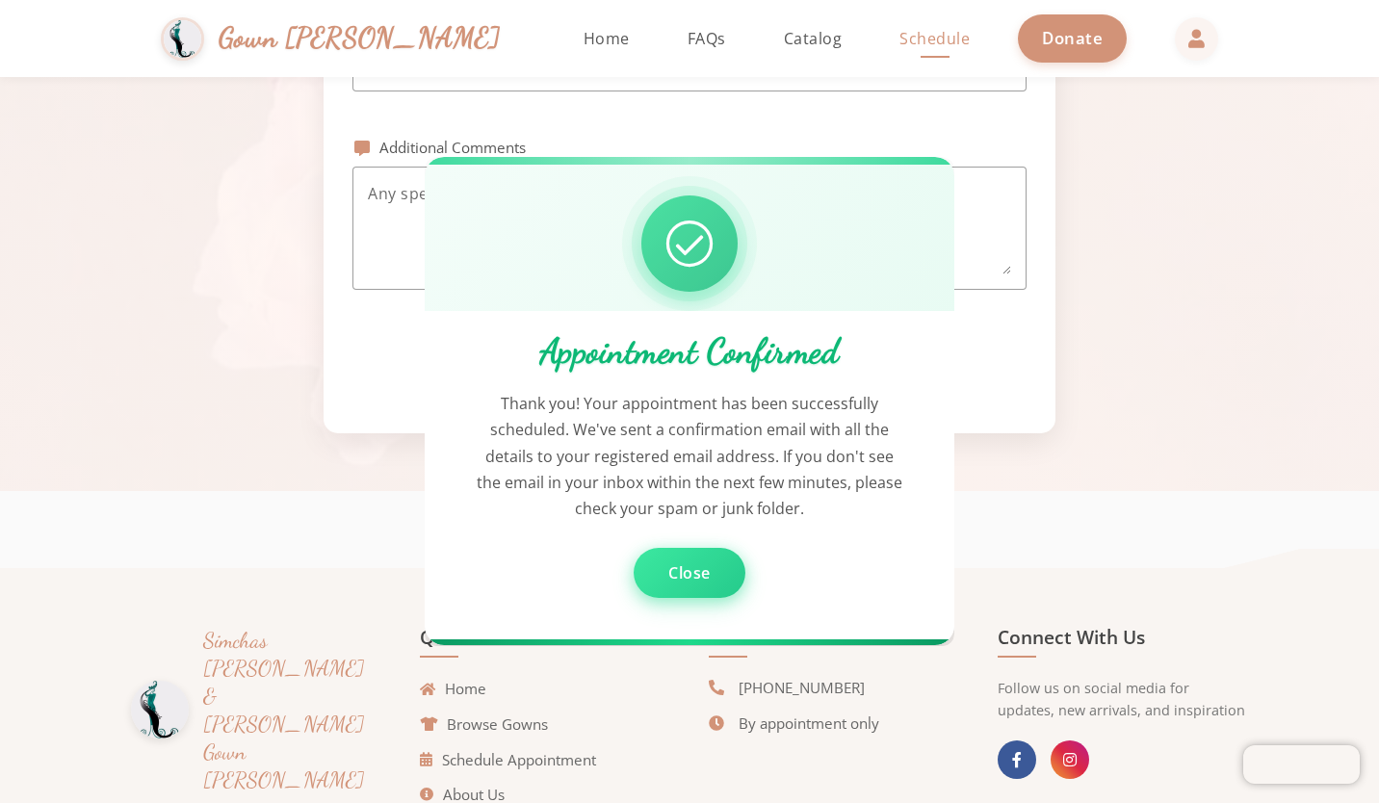
click at [684, 566] on span "Close" at bounding box center [689, 573] width 42 height 21
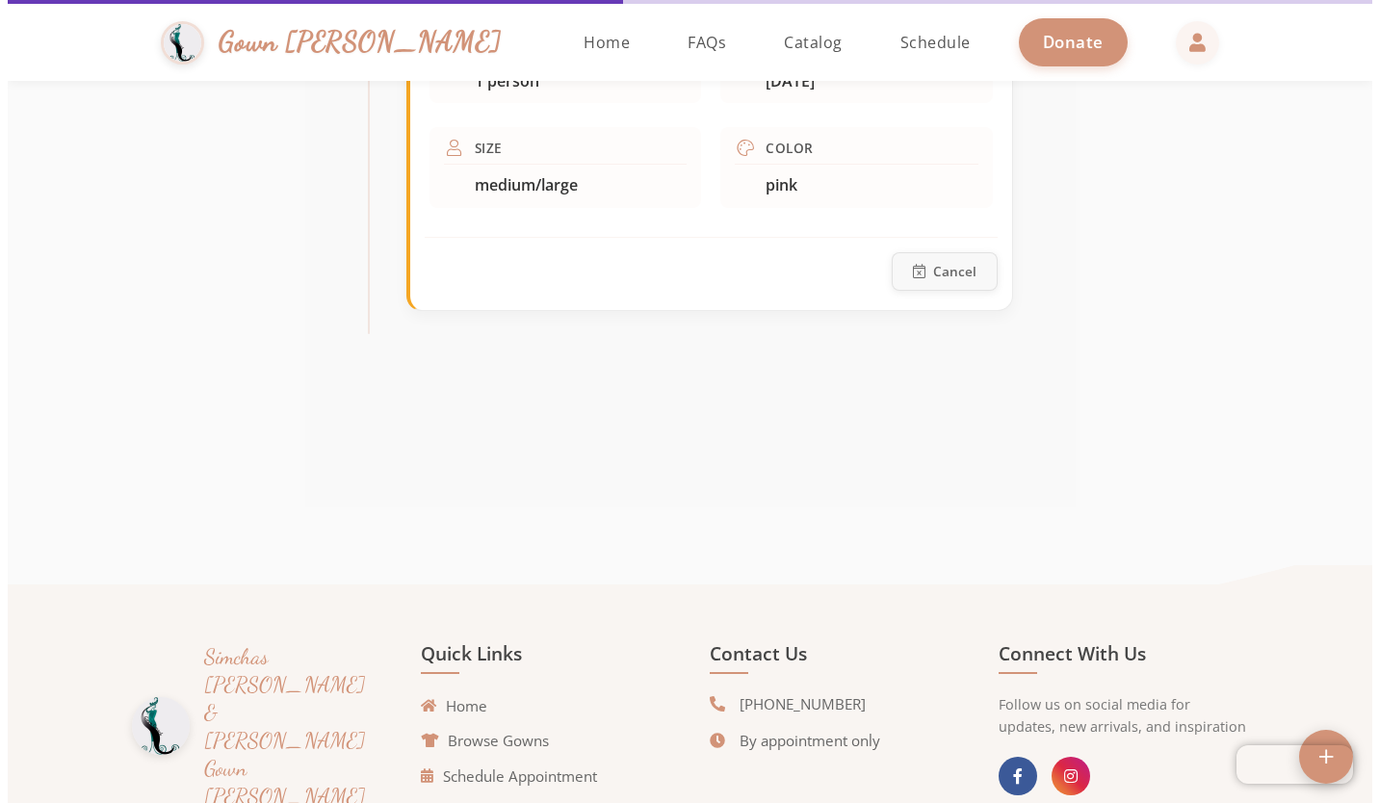
scroll to position [1108, 0]
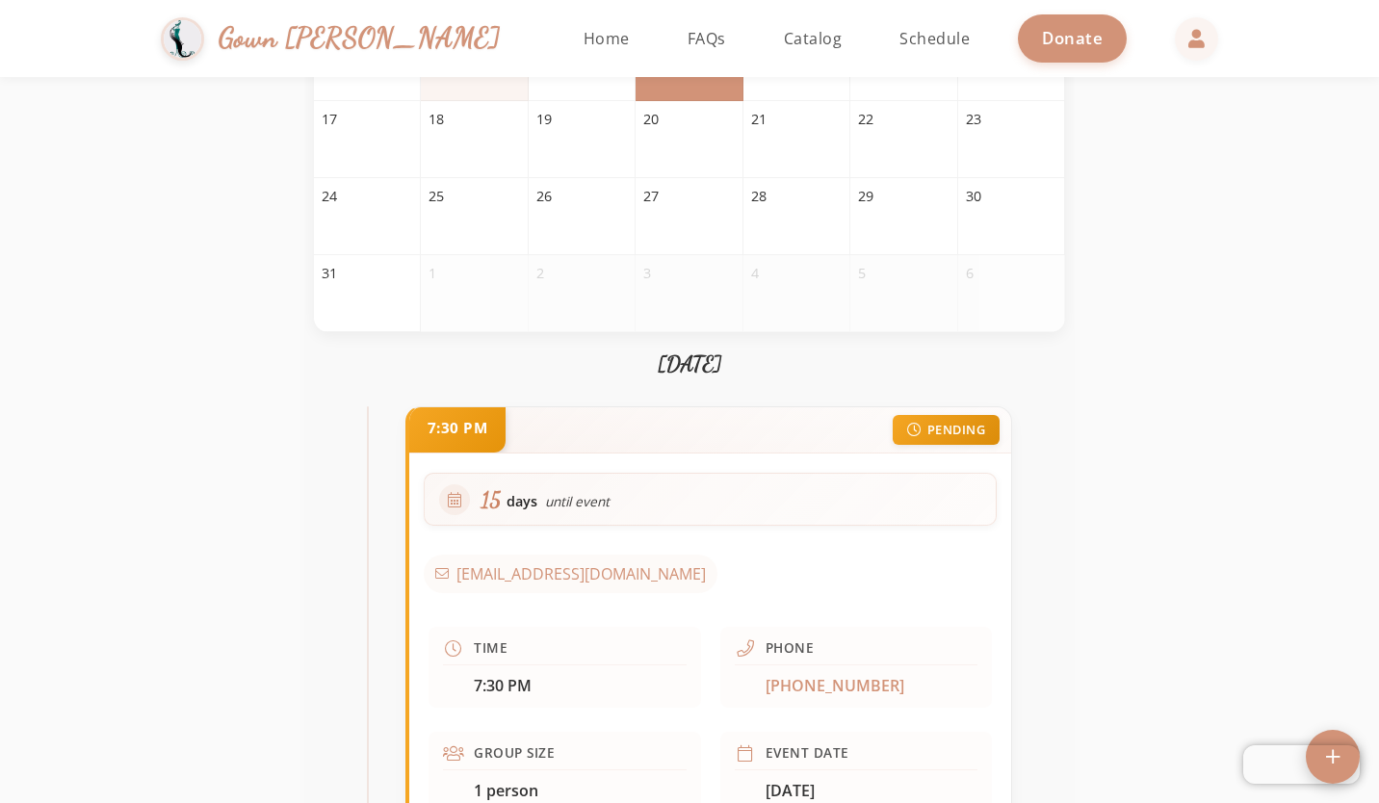
scroll to position [0, 0]
